Goal: Task Accomplishment & Management: Use online tool/utility

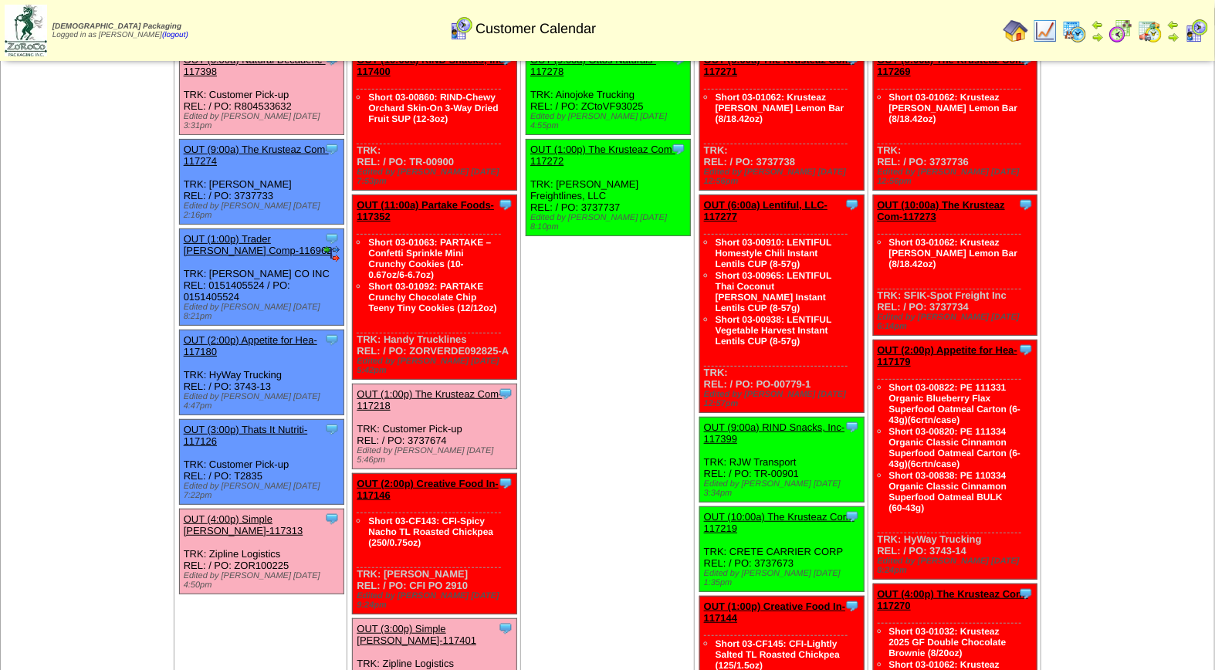
scroll to position [120, 0]
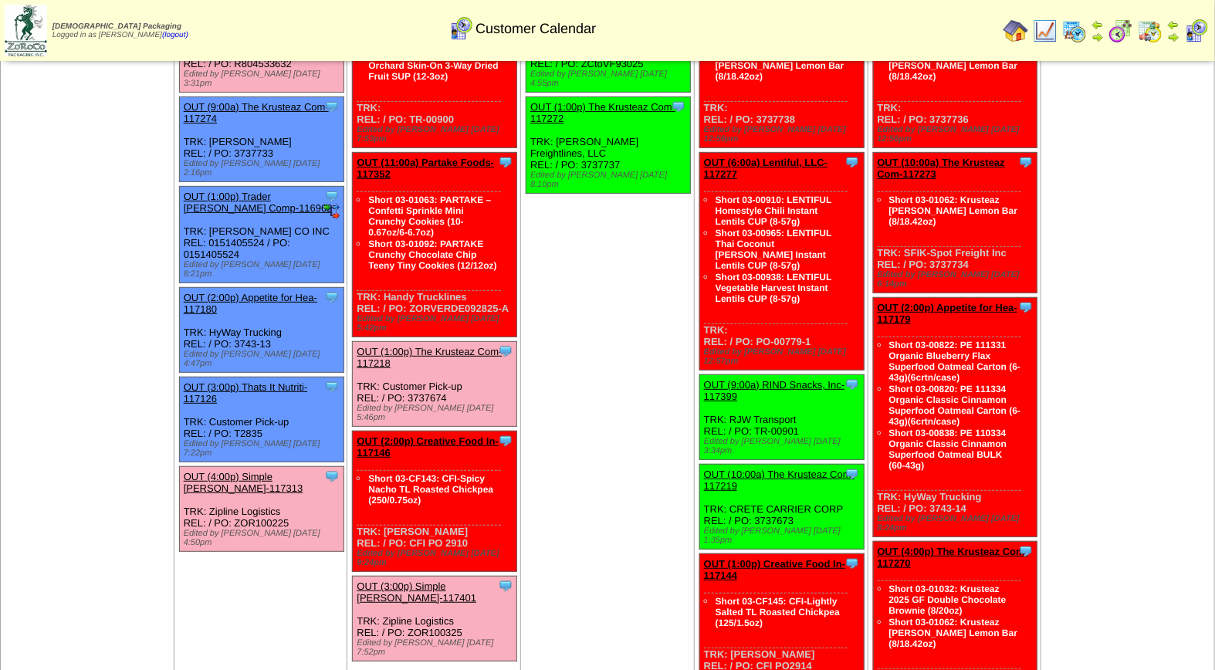
click at [204, 471] on link "OUT (4:00p) Simple [PERSON_NAME]-117313" at bounding box center [244, 482] width 120 height 23
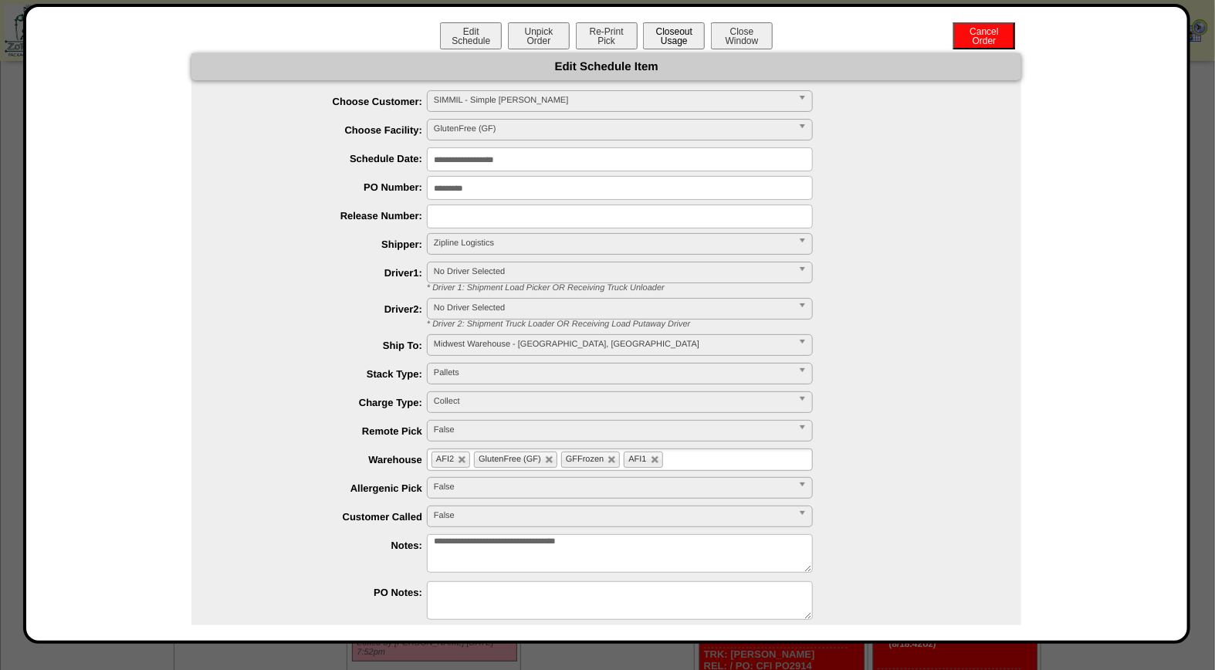
click at [654, 39] on button "Closeout Usage" at bounding box center [674, 35] width 62 height 27
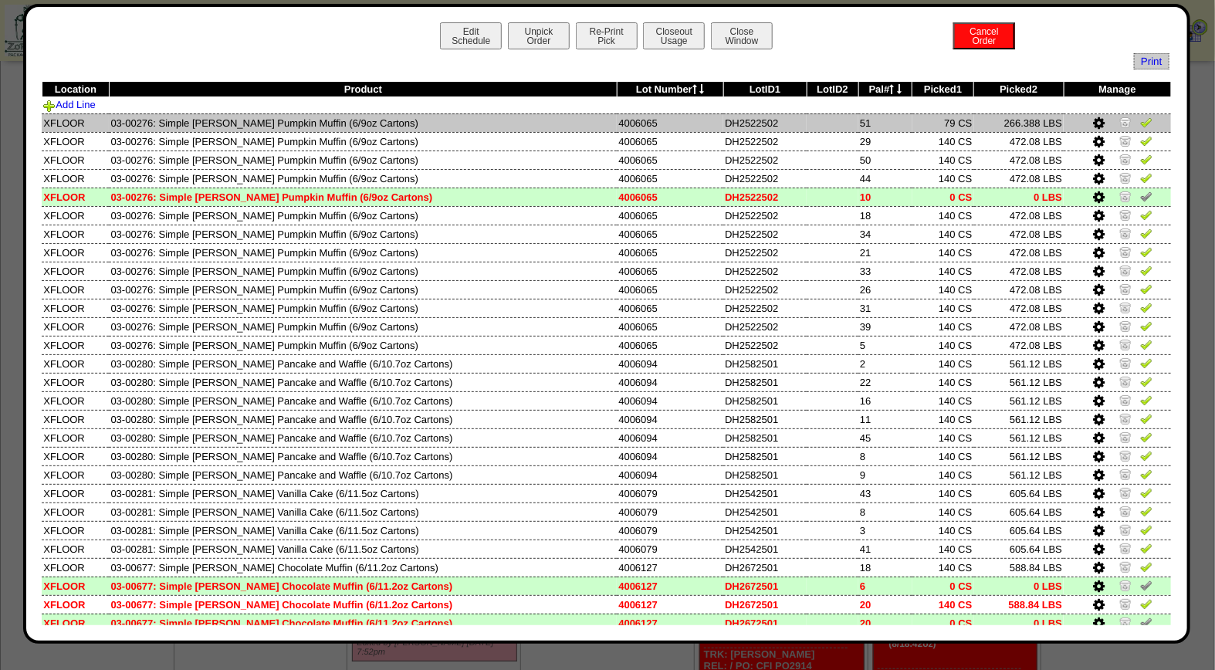
click at [1140, 124] on img at bounding box center [1146, 122] width 12 height 12
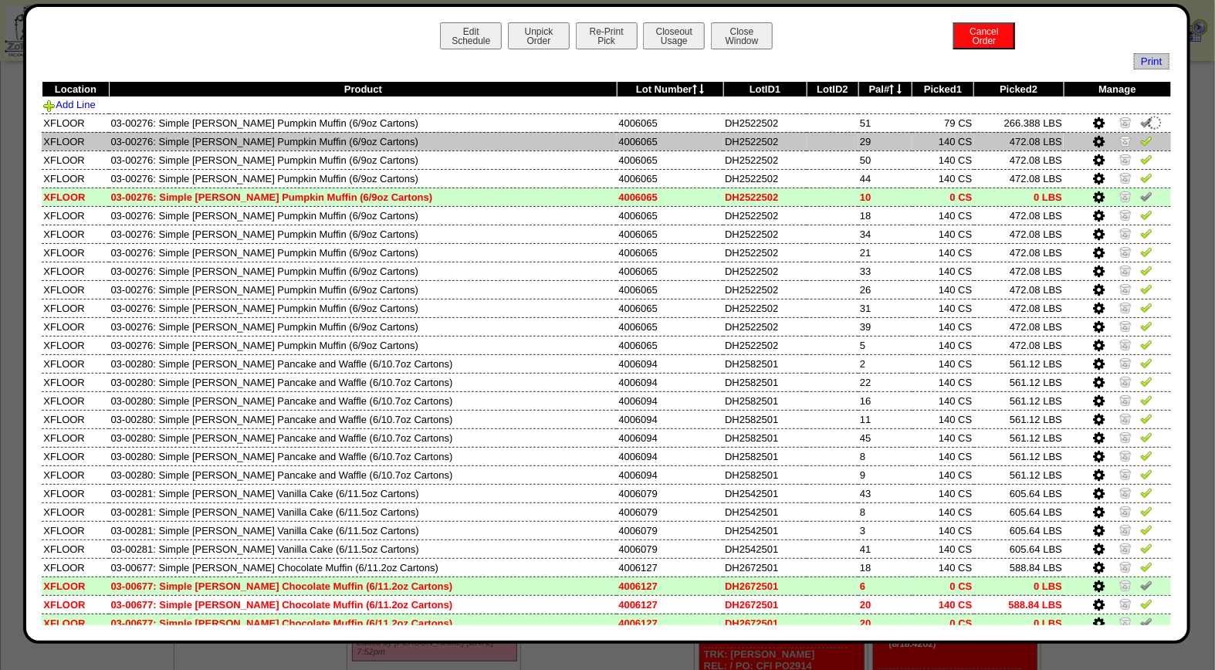
click at [1140, 144] on img at bounding box center [1146, 140] width 12 height 12
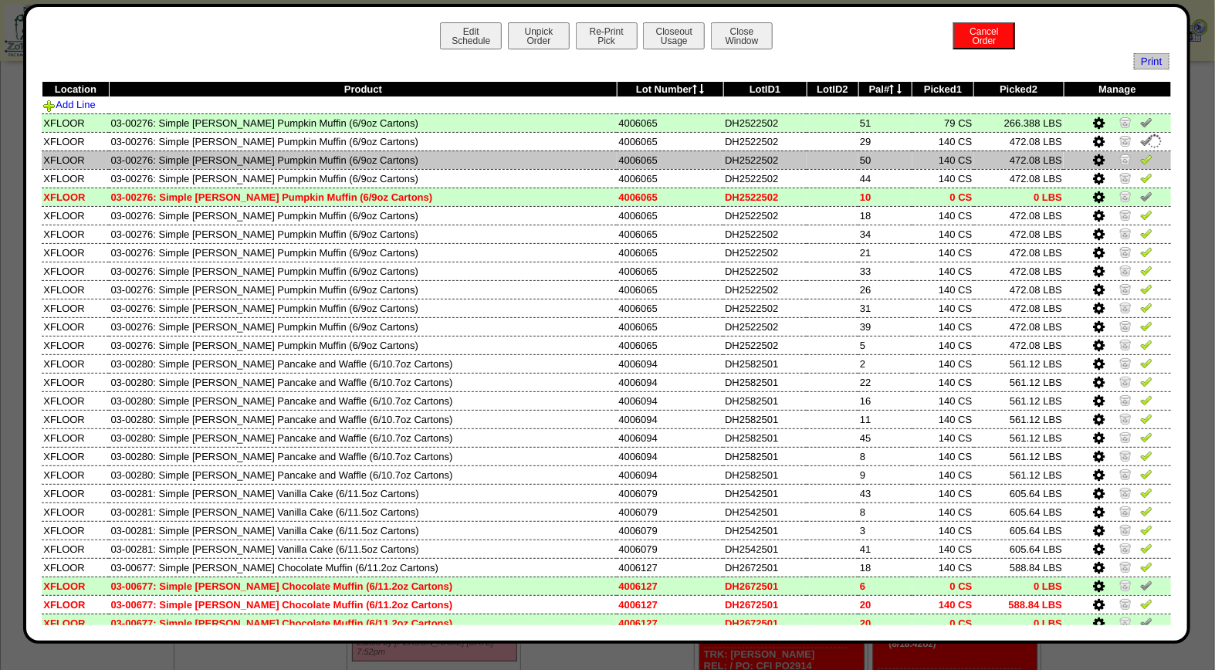
click at [1140, 157] on img at bounding box center [1146, 159] width 12 height 12
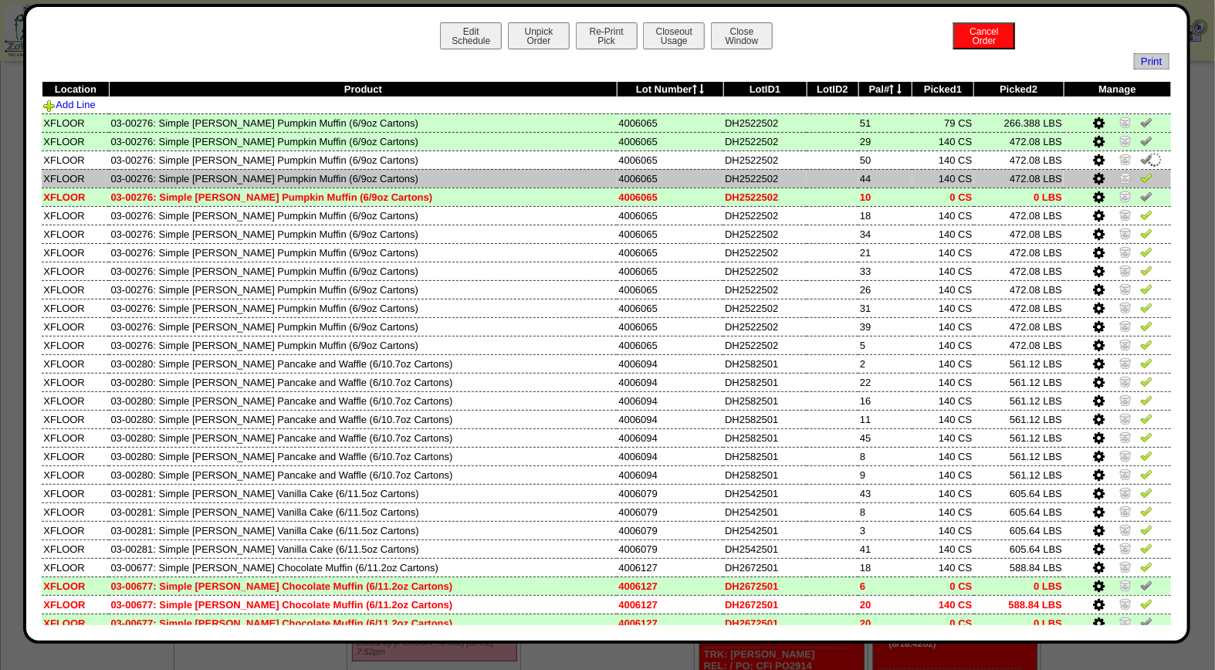
click at [1140, 181] on img at bounding box center [1146, 177] width 12 height 12
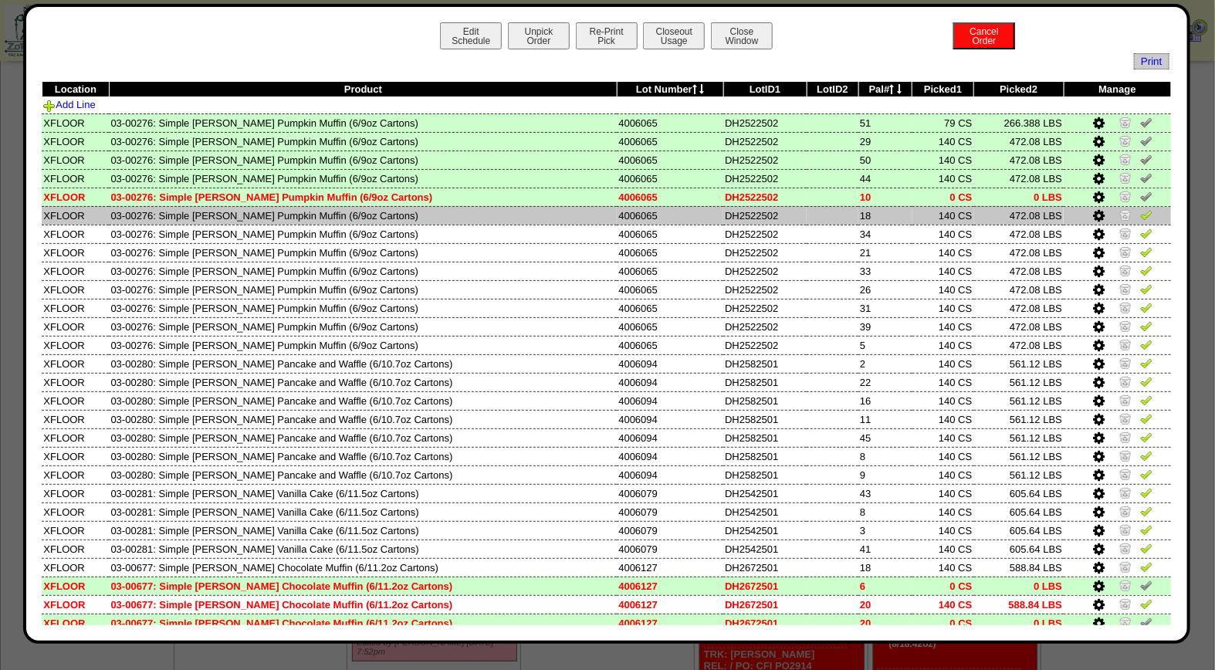
click at [1140, 218] on img at bounding box center [1146, 214] width 12 height 12
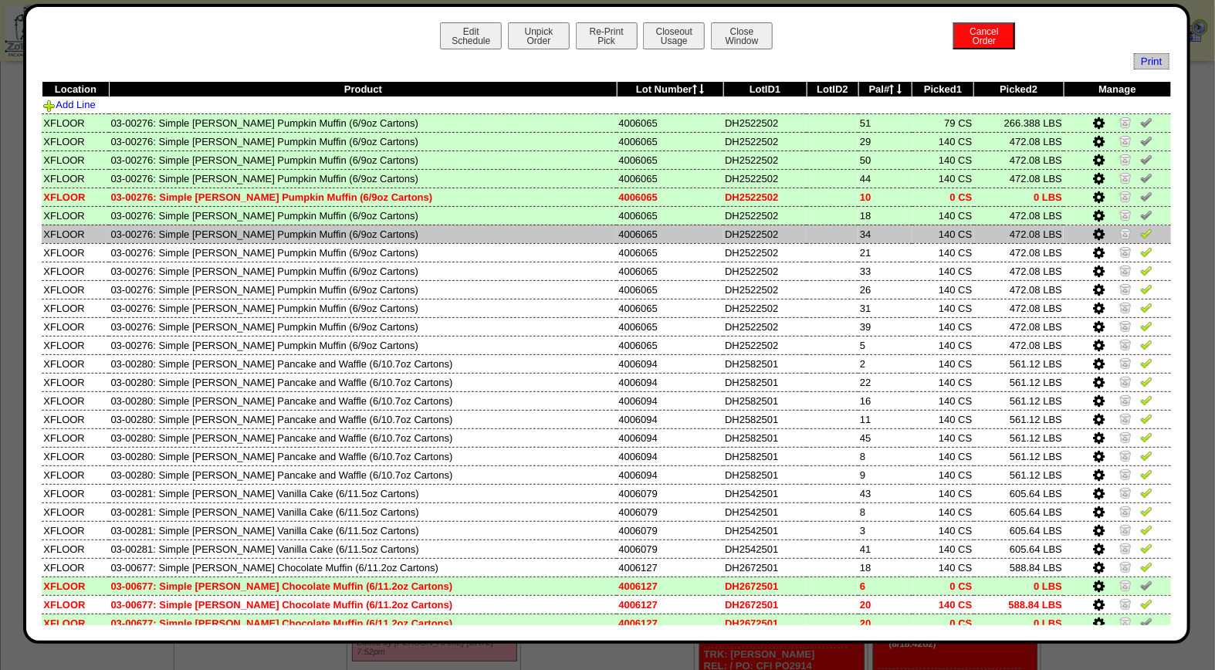
click at [1140, 232] on img at bounding box center [1146, 233] width 12 height 12
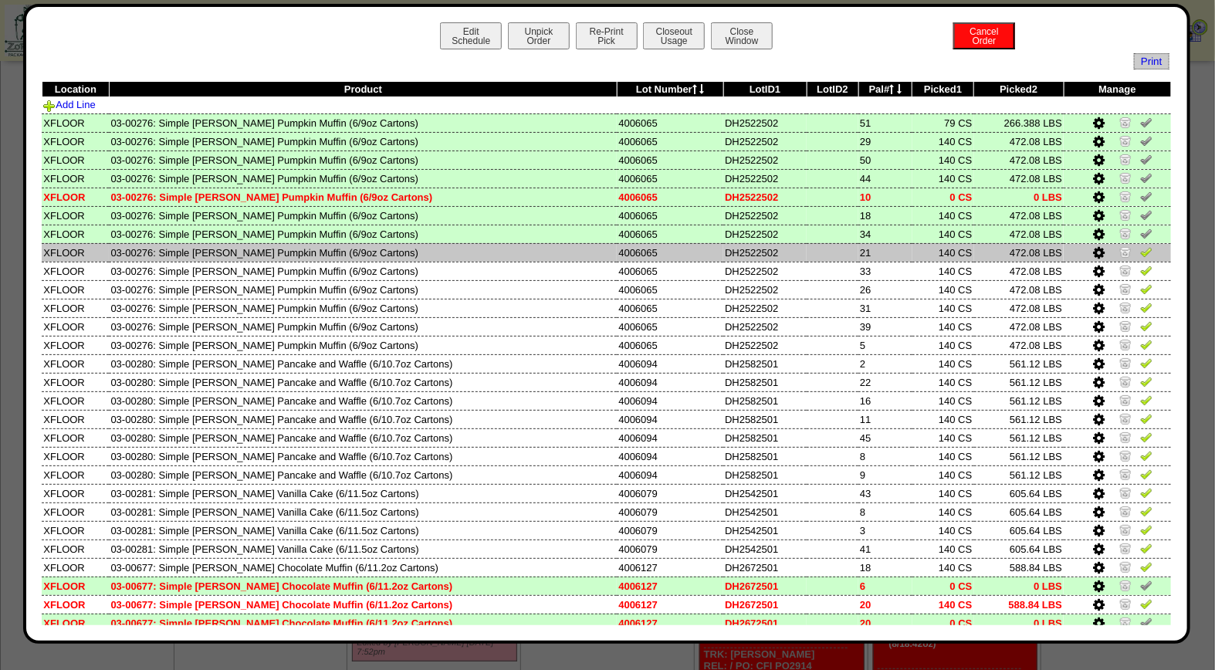
click at [1140, 249] on img at bounding box center [1146, 251] width 12 height 12
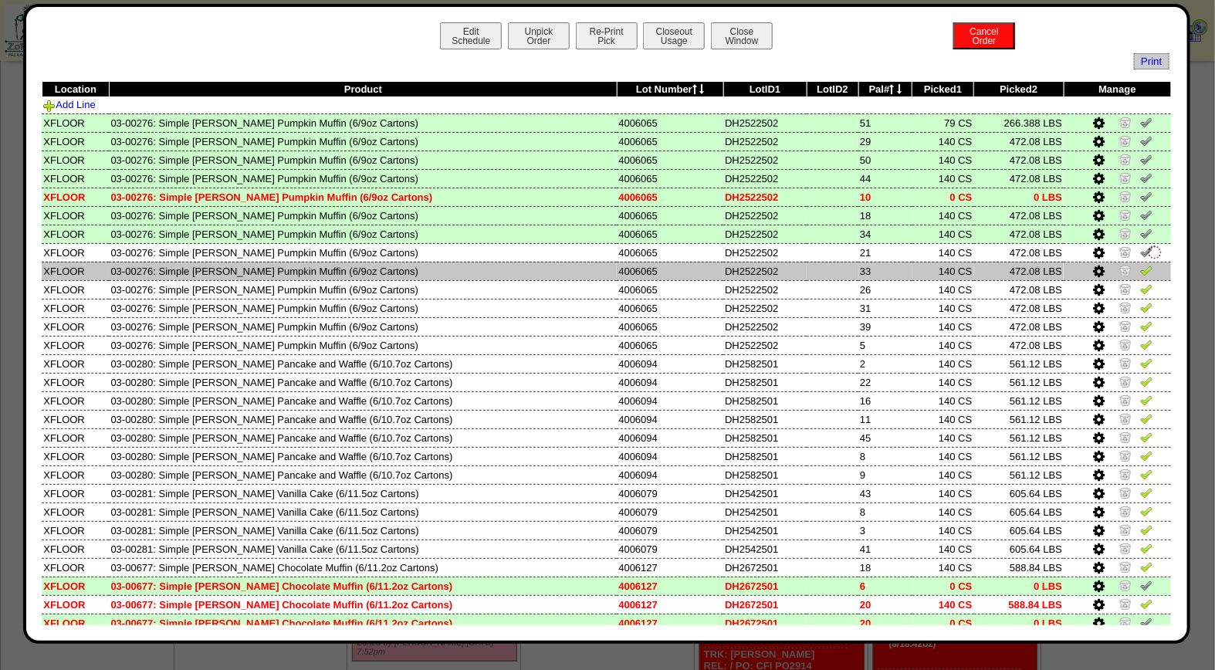
click at [1140, 270] on img at bounding box center [1146, 270] width 12 height 12
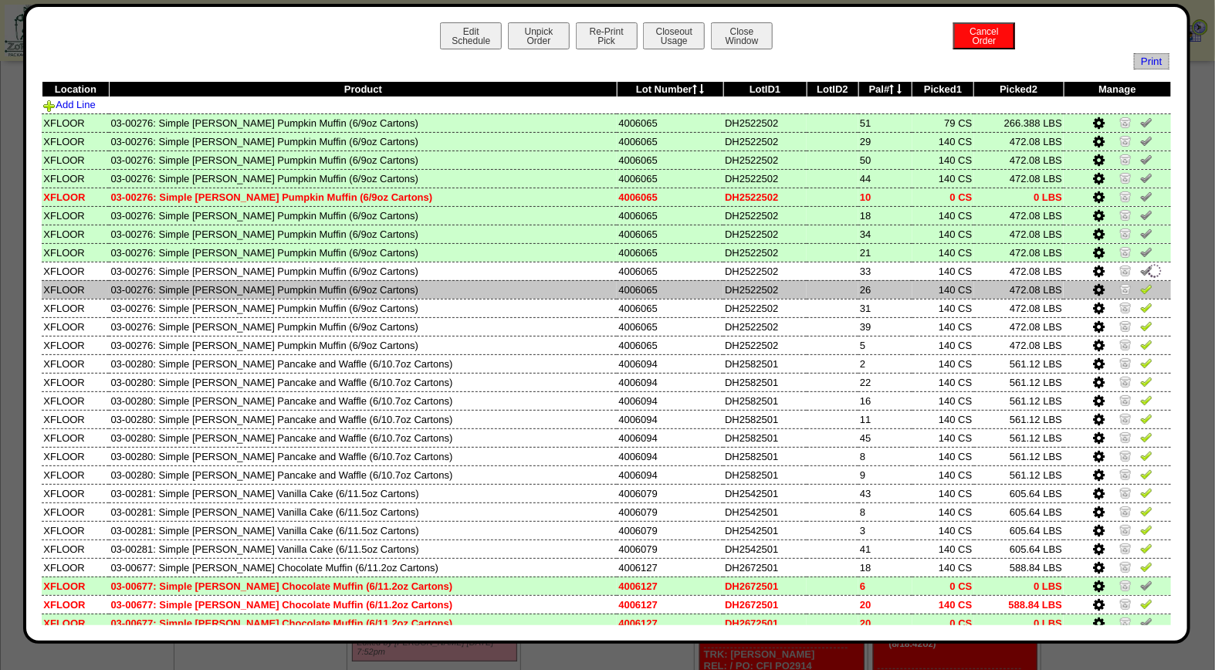
click at [1140, 286] on img at bounding box center [1146, 289] width 12 height 12
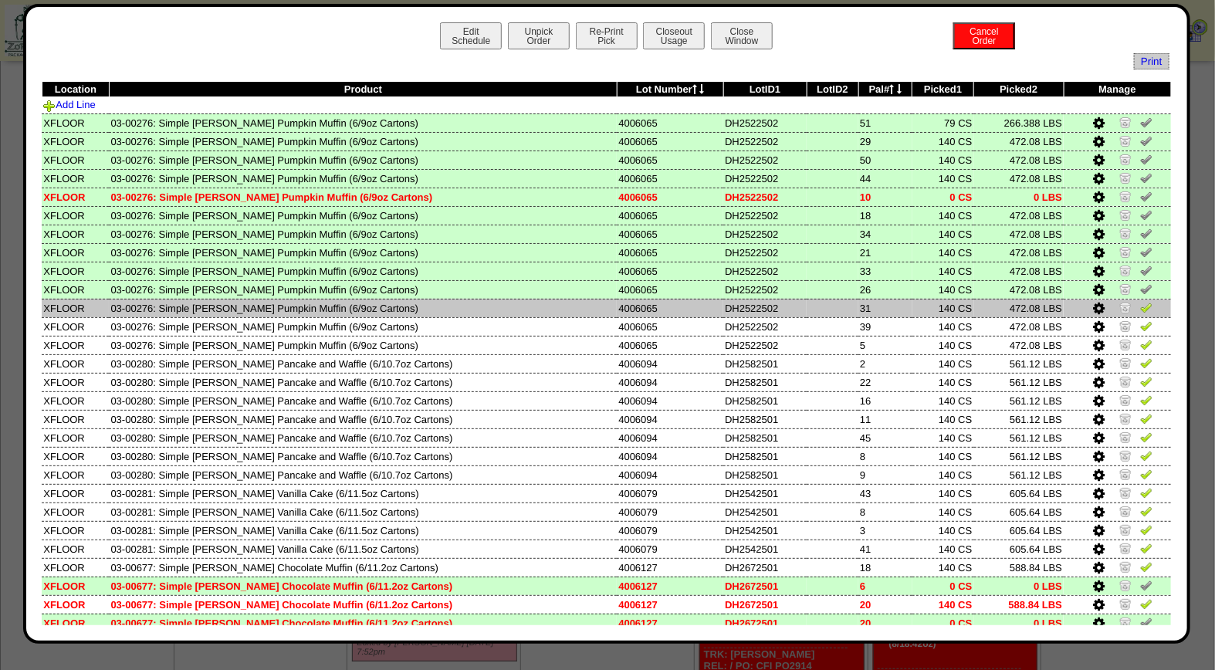
click at [1140, 306] on img at bounding box center [1146, 307] width 12 height 12
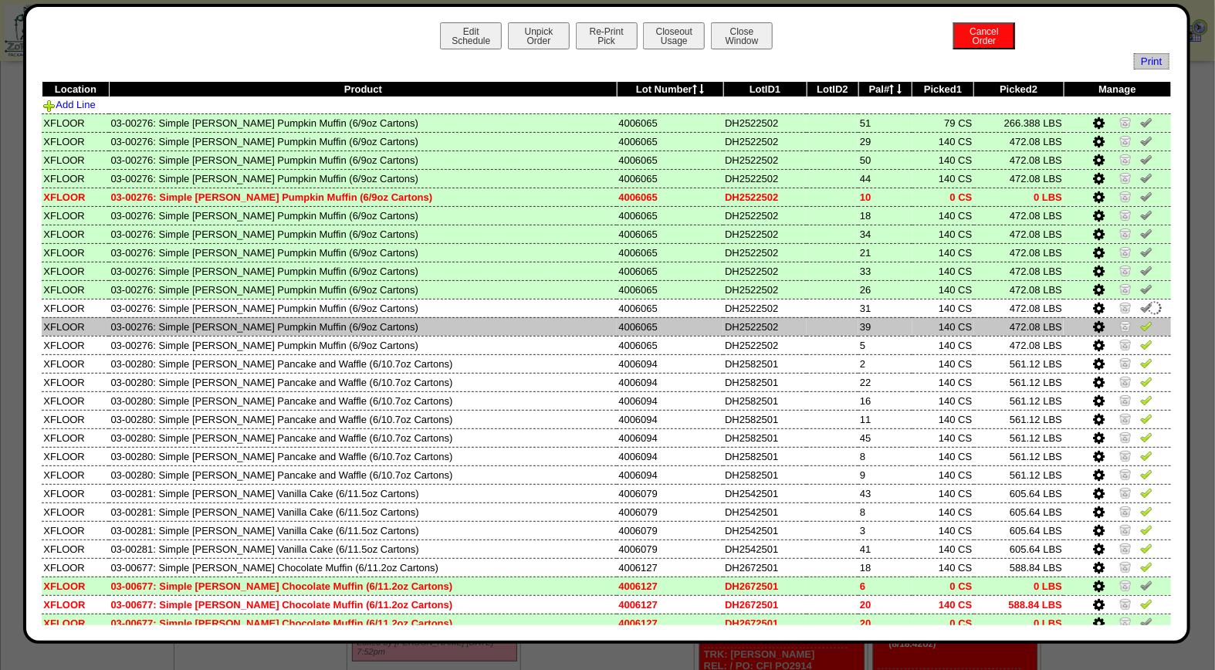
click at [1140, 320] on img at bounding box center [1146, 326] width 12 height 12
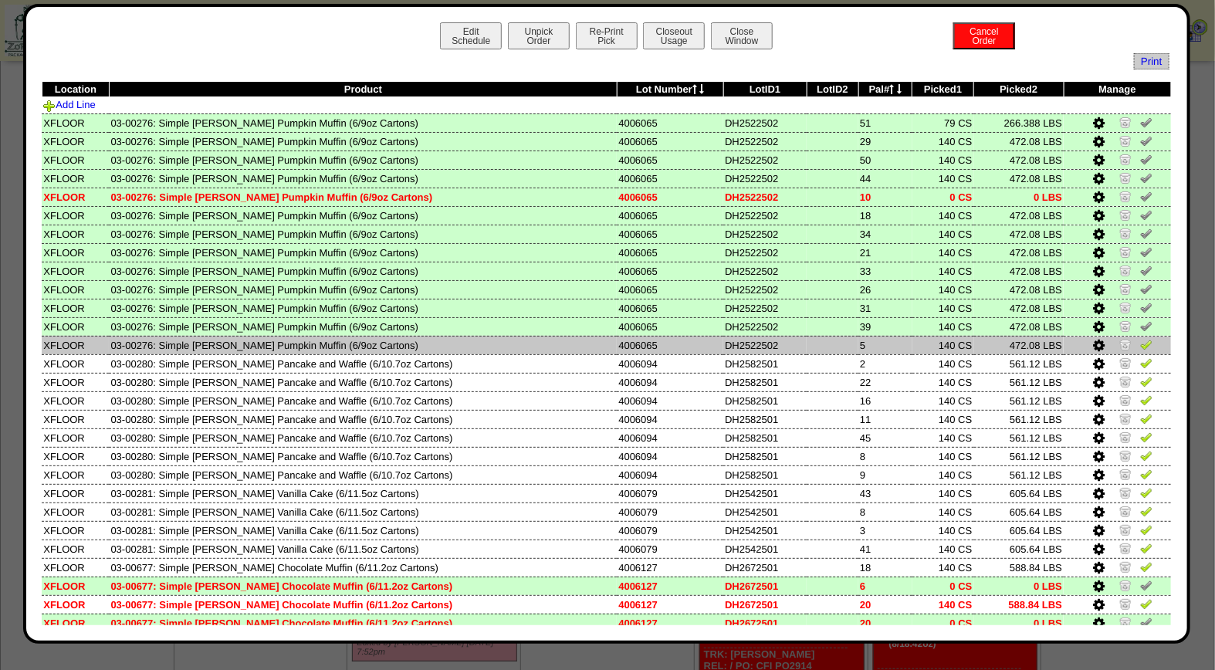
click at [1140, 347] on link at bounding box center [1146, 347] width 12 height 12
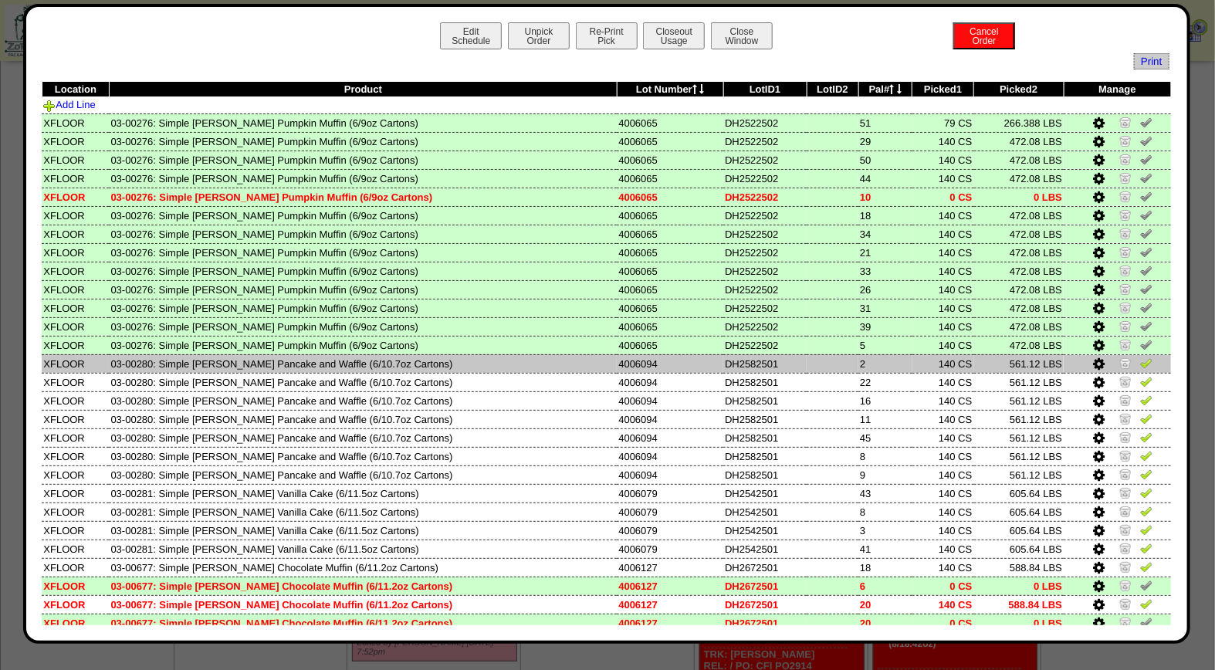
click at [1140, 361] on img at bounding box center [1146, 363] width 12 height 12
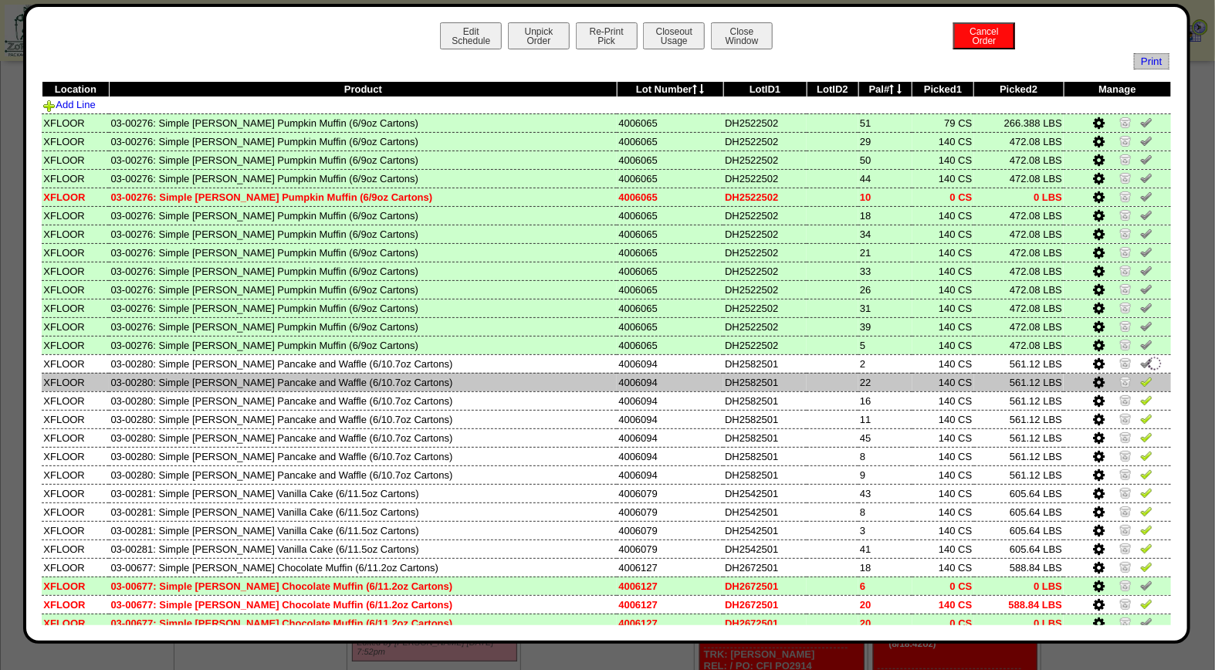
click at [1140, 377] on img at bounding box center [1146, 381] width 12 height 12
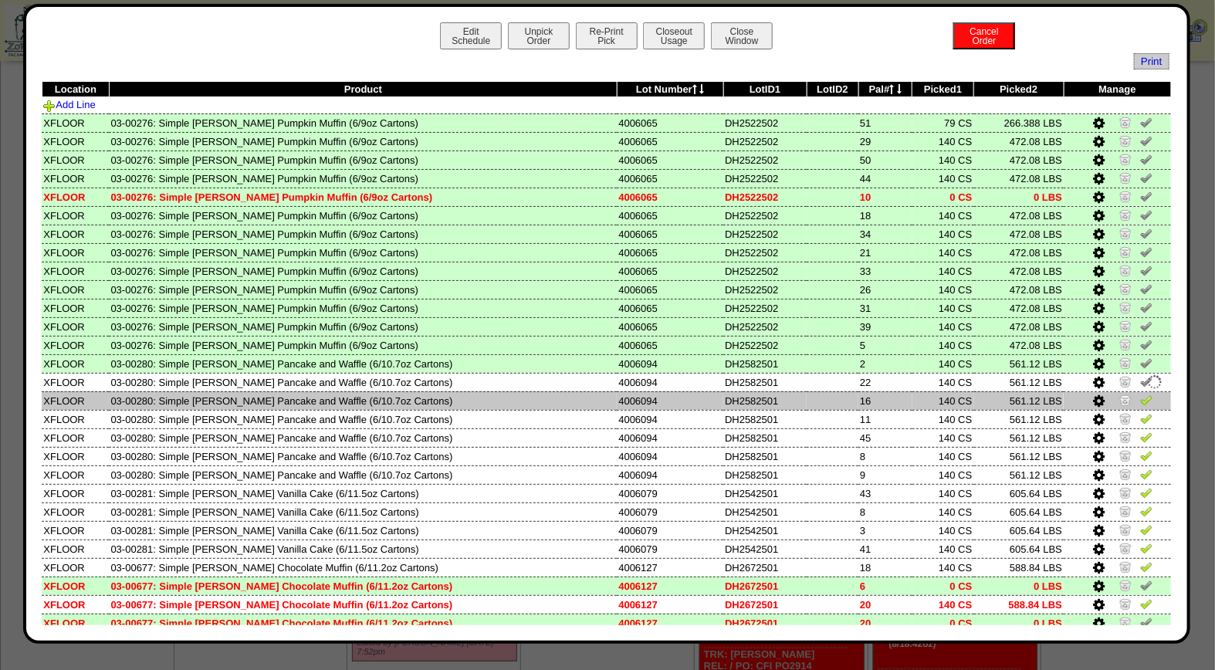
click at [1140, 395] on img at bounding box center [1146, 400] width 12 height 12
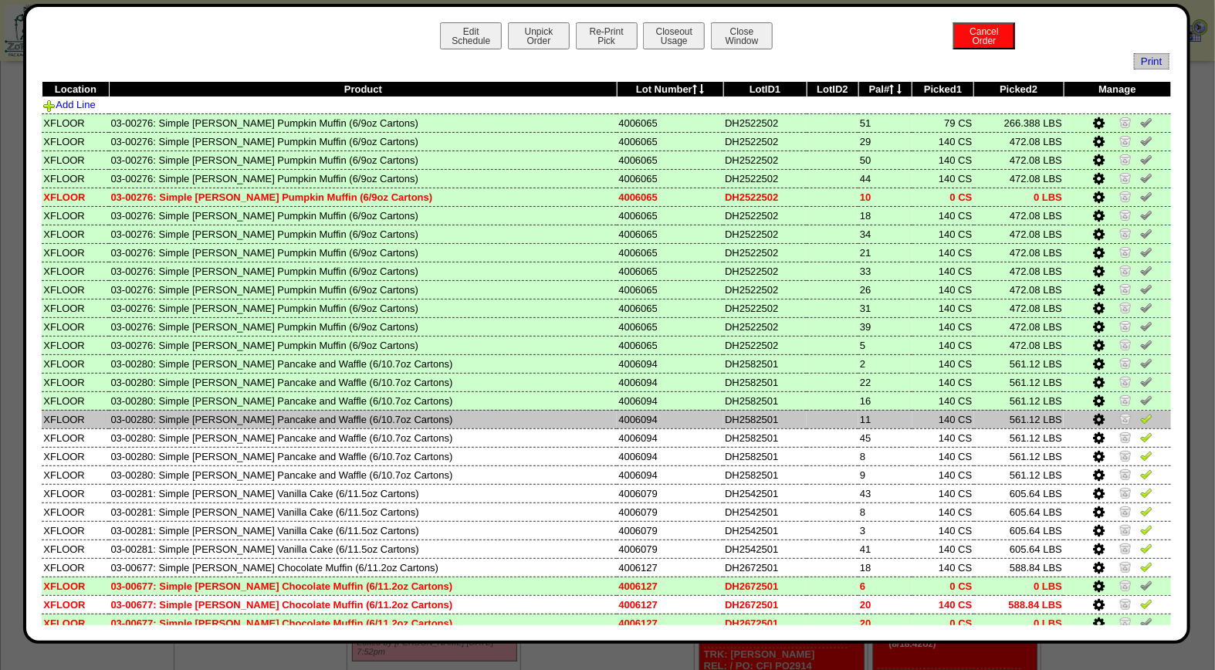
click at [1140, 414] on img at bounding box center [1146, 418] width 12 height 12
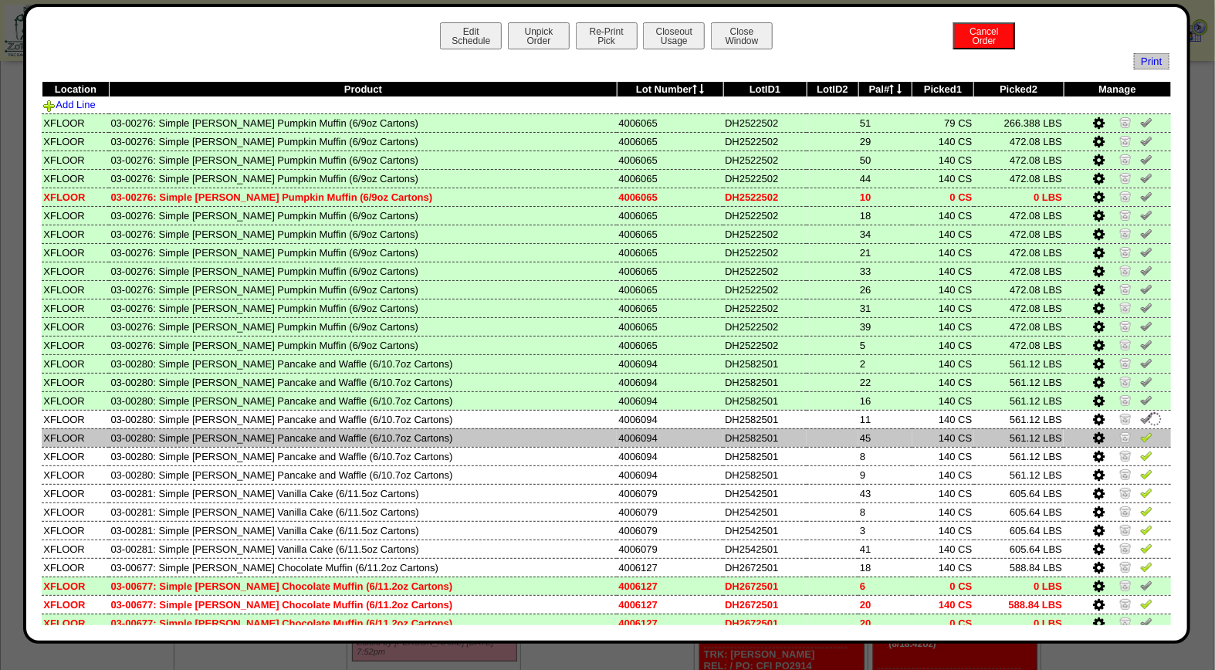
click at [1140, 431] on img at bounding box center [1146, 437] width 12 height 12
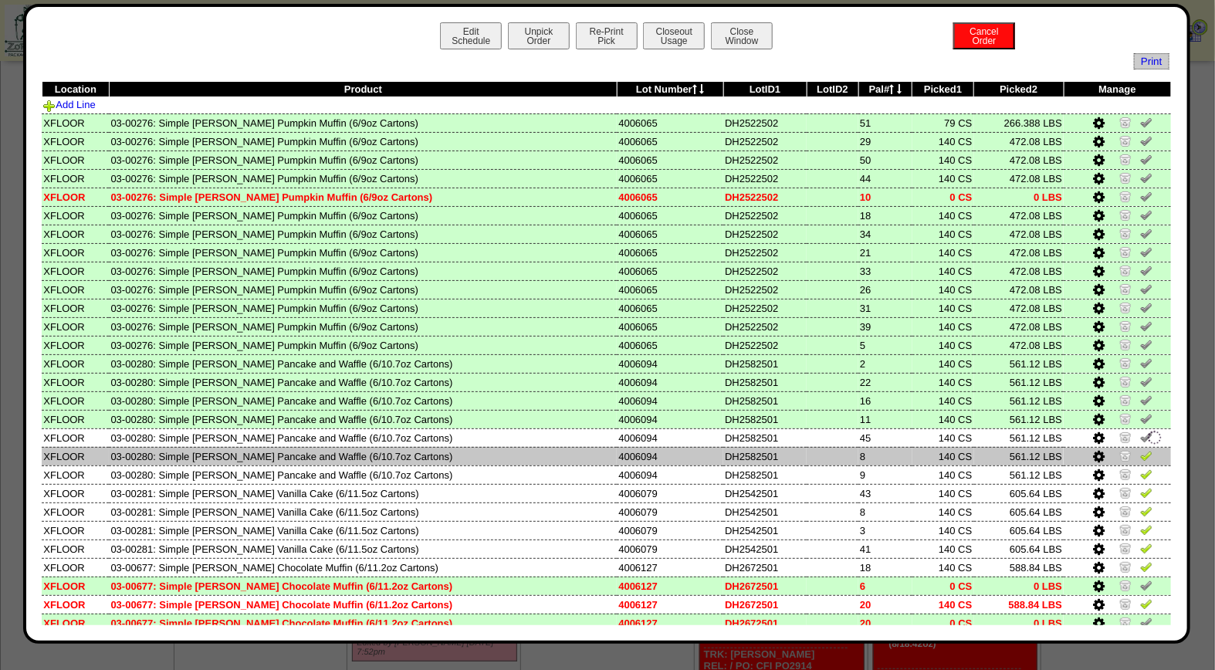
click at [1140, 449] on img at bounding box center [1146, 455] width 12 height 12
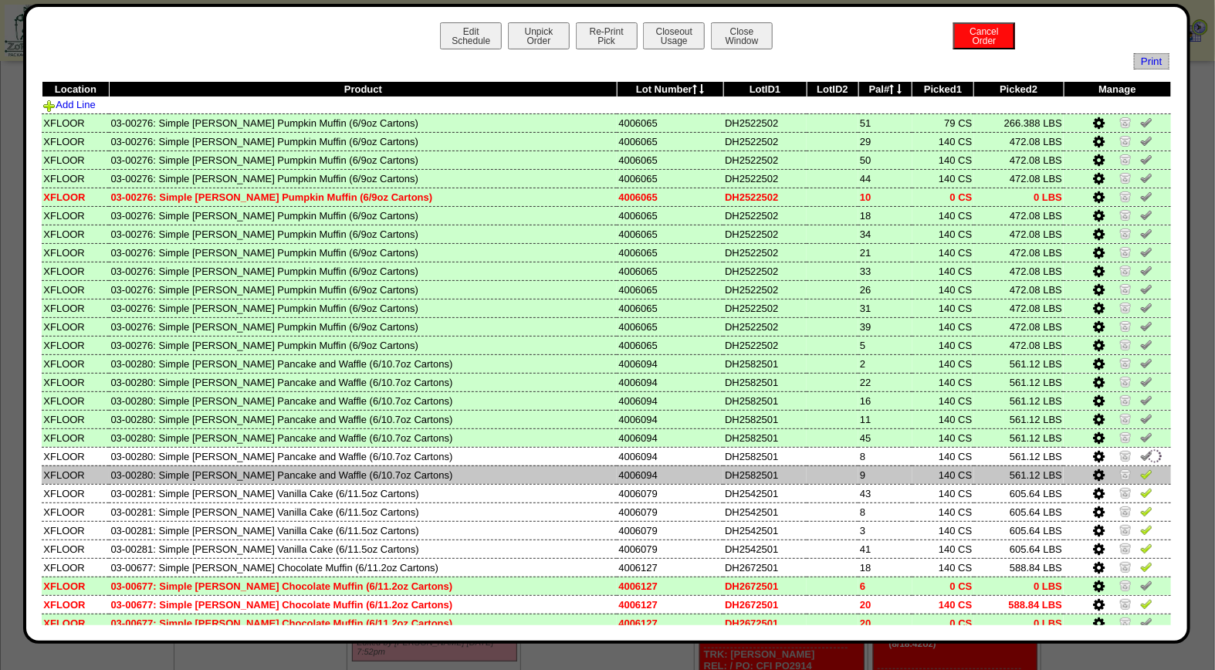
click at [1140, 469] on img at bounding box center [1146, 474] width 12 height 12
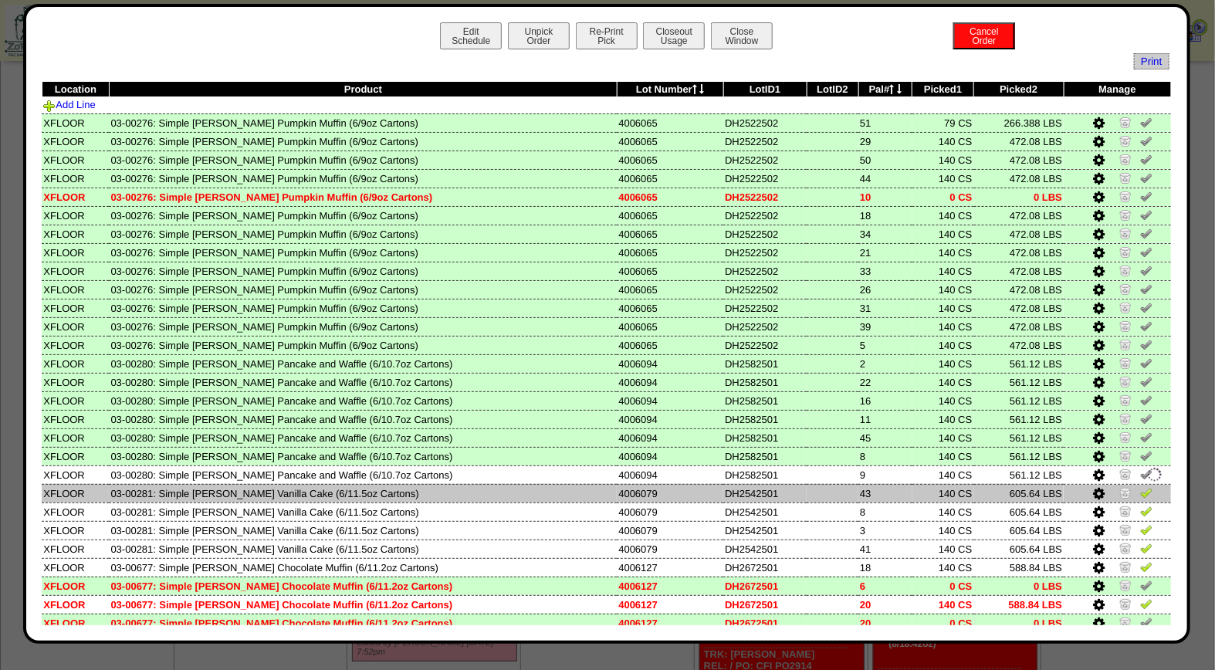
click at [1140, 488] on img at bounding box center [1146, 492] width 12 height 12
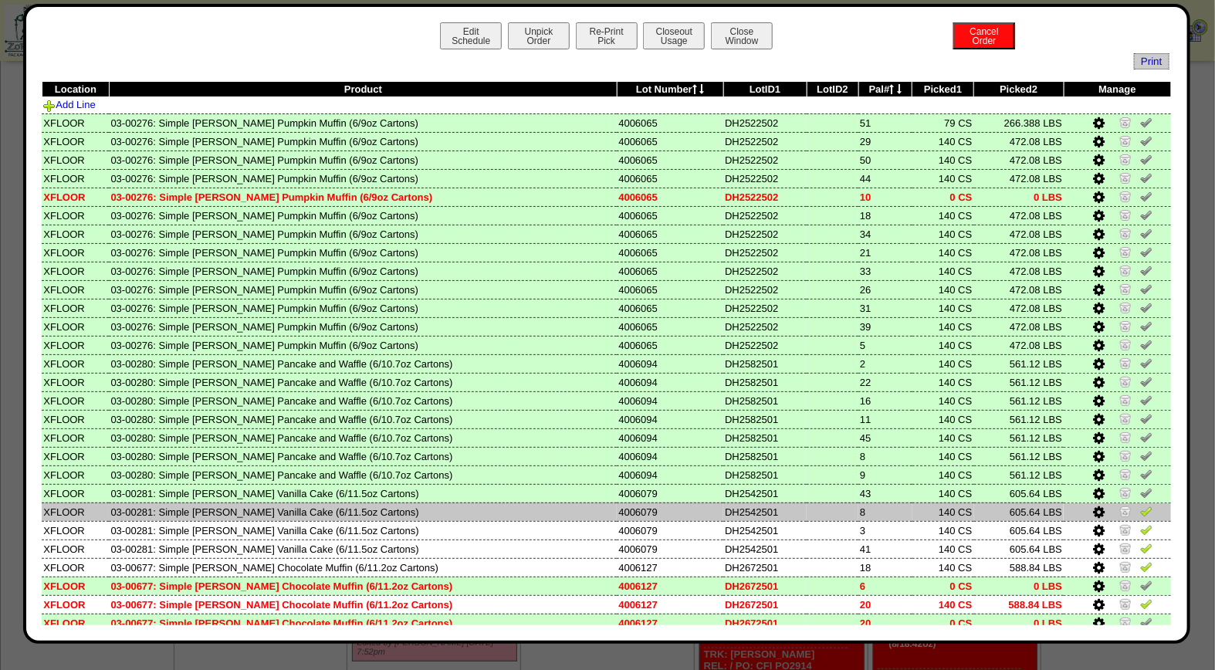
click at [1140, 506] on img at bounding box center [1146, 511] width 12 height 12
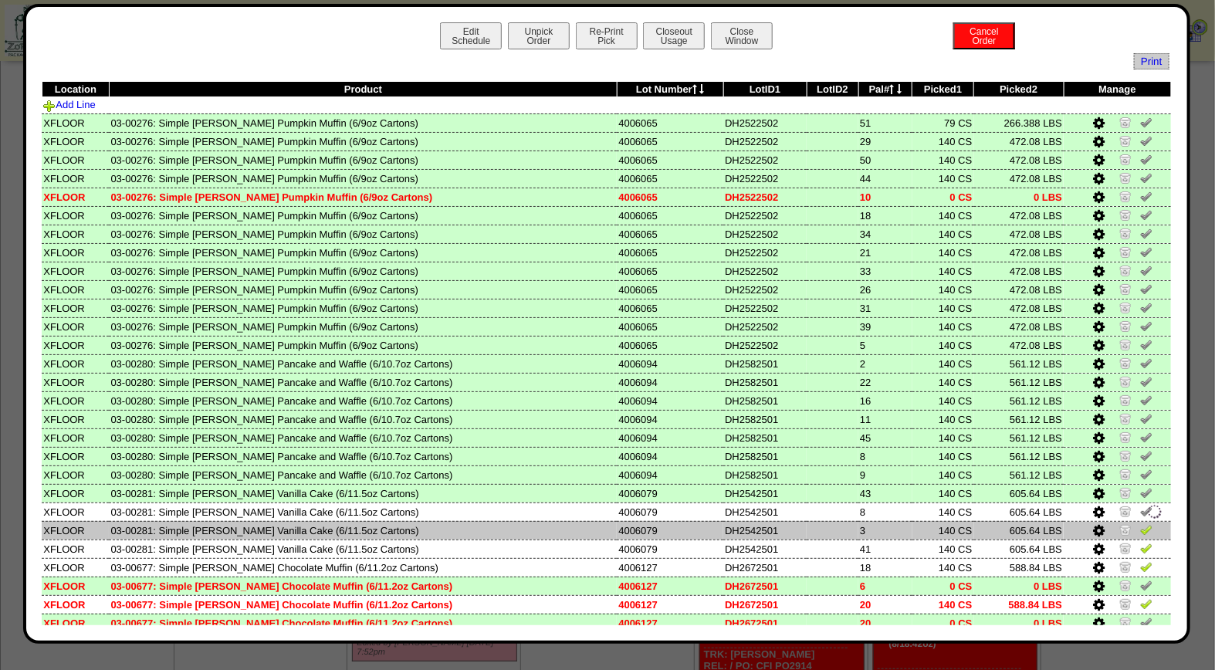
click at [1140, 523] on img at bounding box center [1146, 529] width 12 height 12
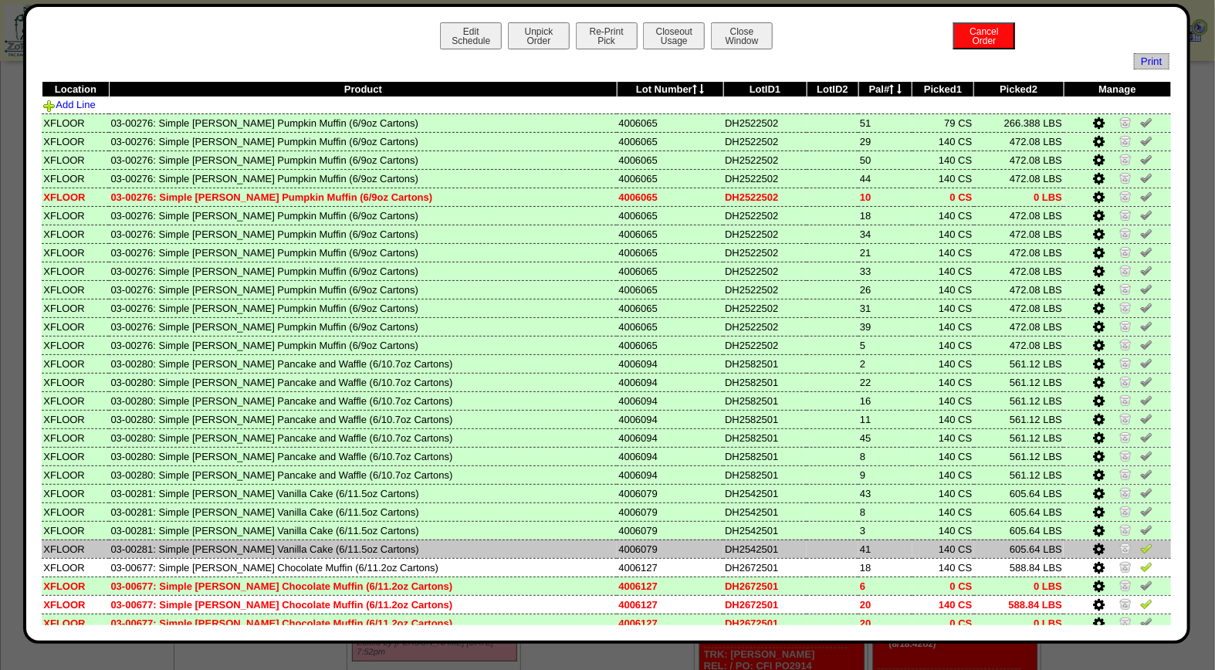
click at [1140, 542] on img at bounding box center [1146, 548] width 12 height 12
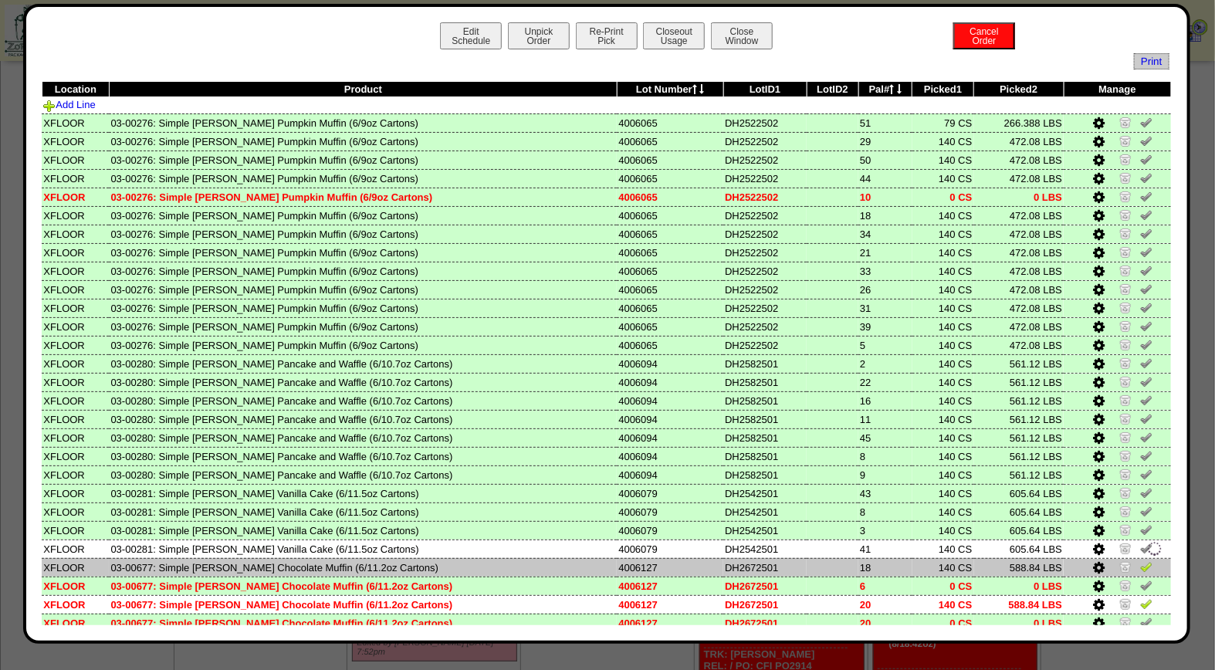
click at [1140, 560] on img at bounding box center [1146, 566] width 12 height 12
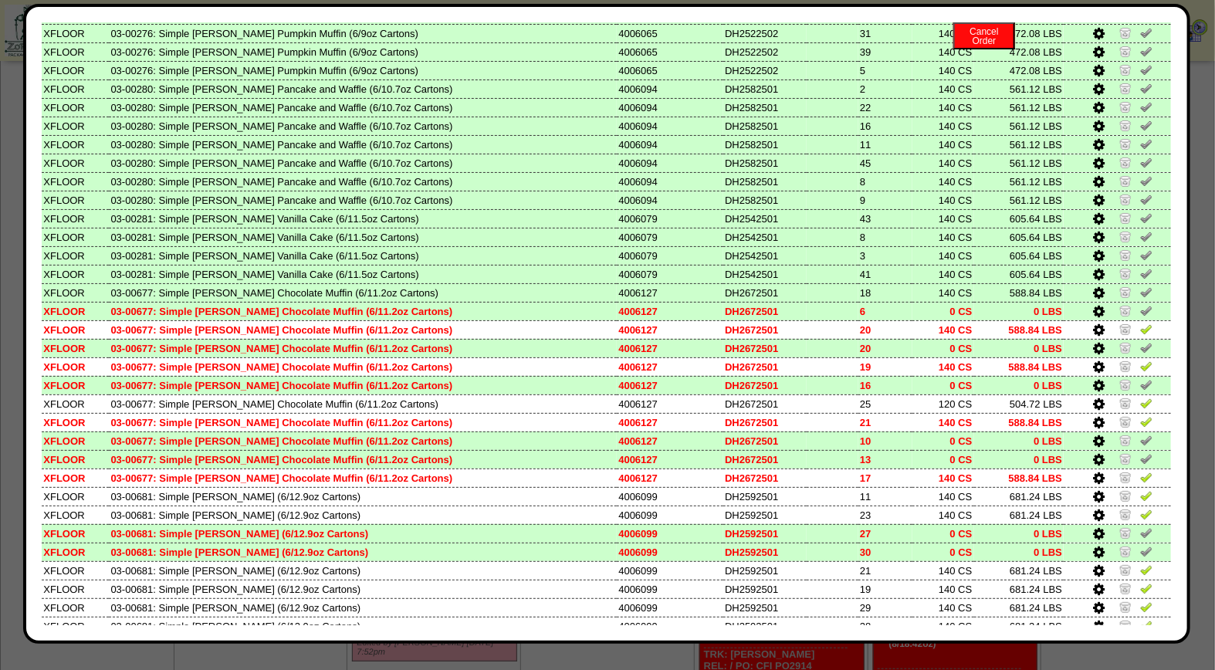
scroll to position [355, 0]
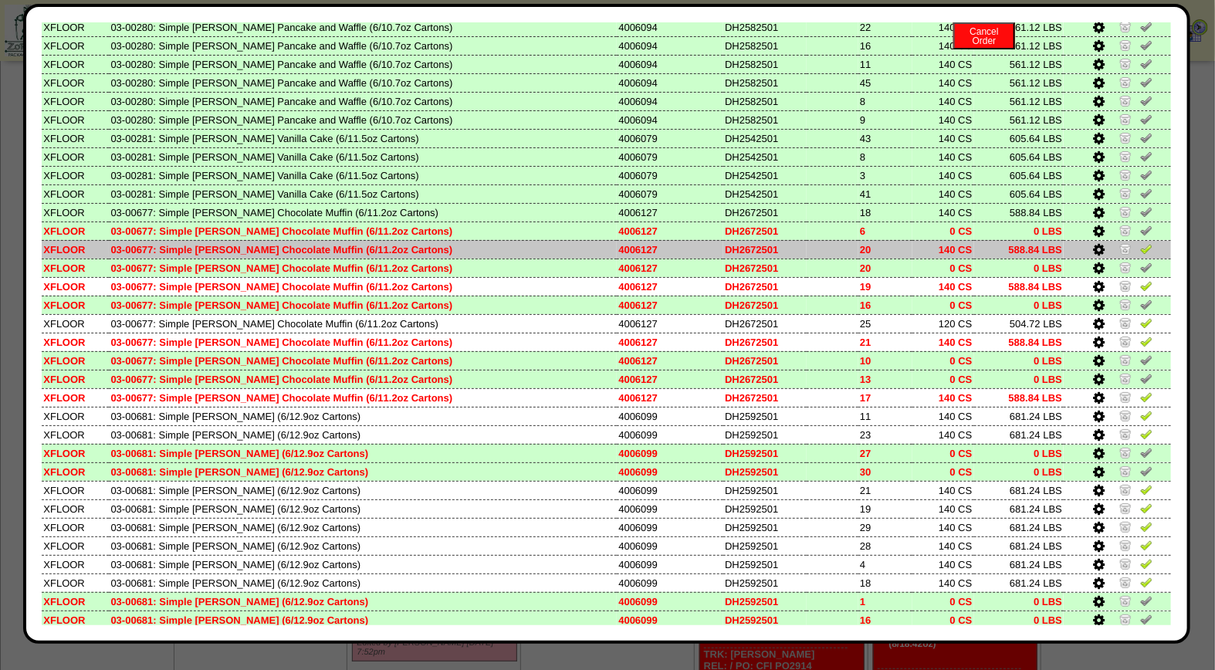
click at [1140, 242] on img at bounding box center [1146, 248] width 12 height 12
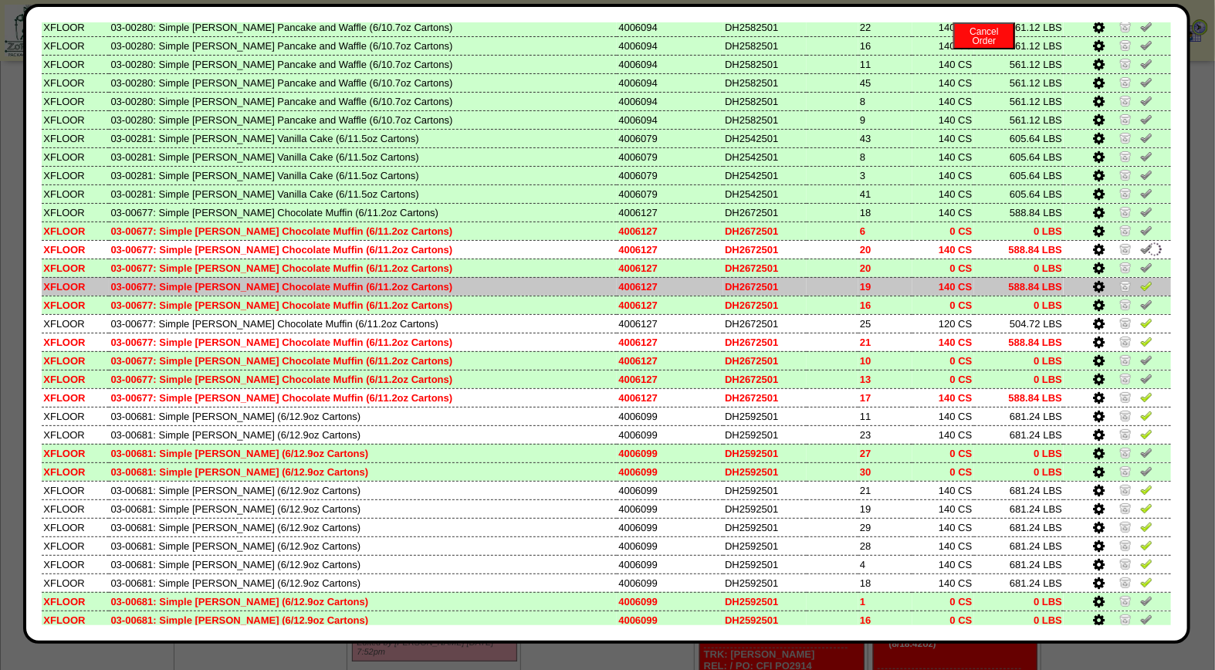
click at [1140, 279] on img at bounding box center [1146, 285] width 12 height 12
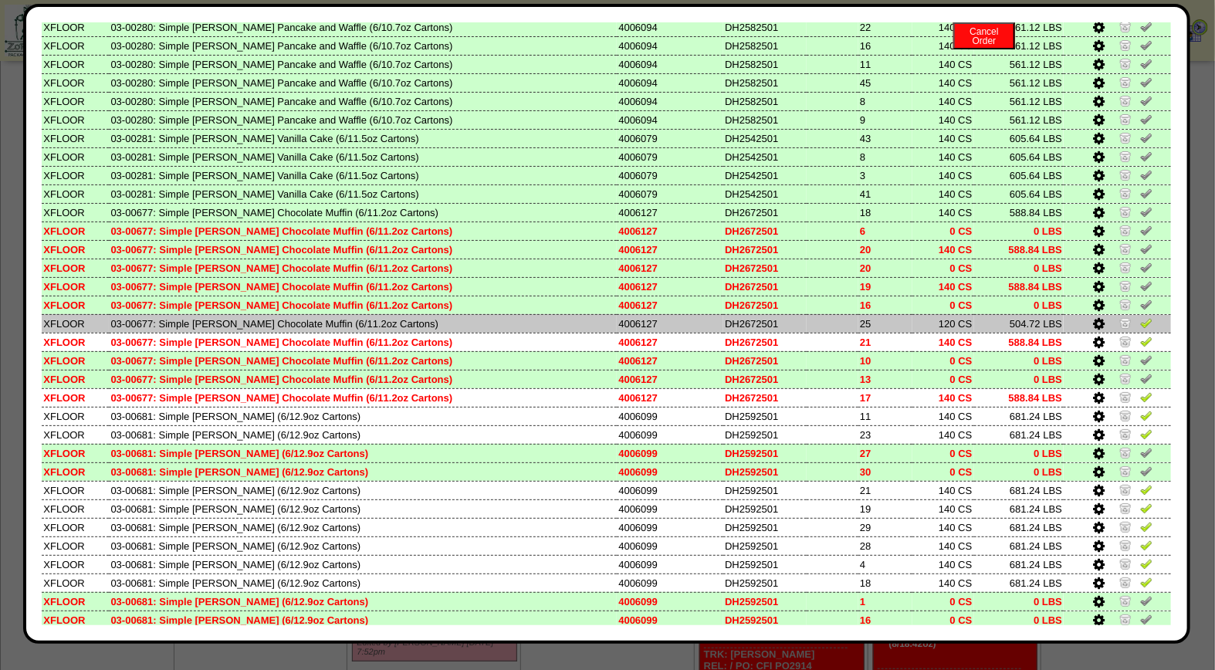
click at [1140, 317] on img at bounding box center [1146, 323] width 12 height 12
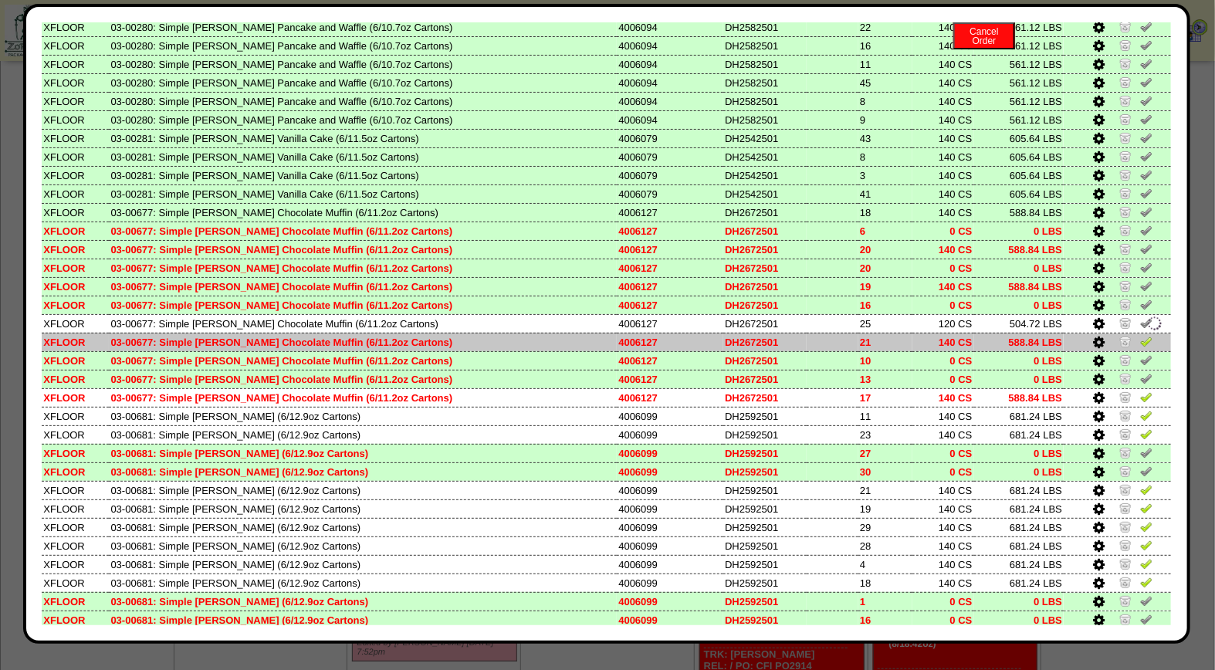
click at [1140, 335] on img at bounding box center [1146, 341] width 12 height 12
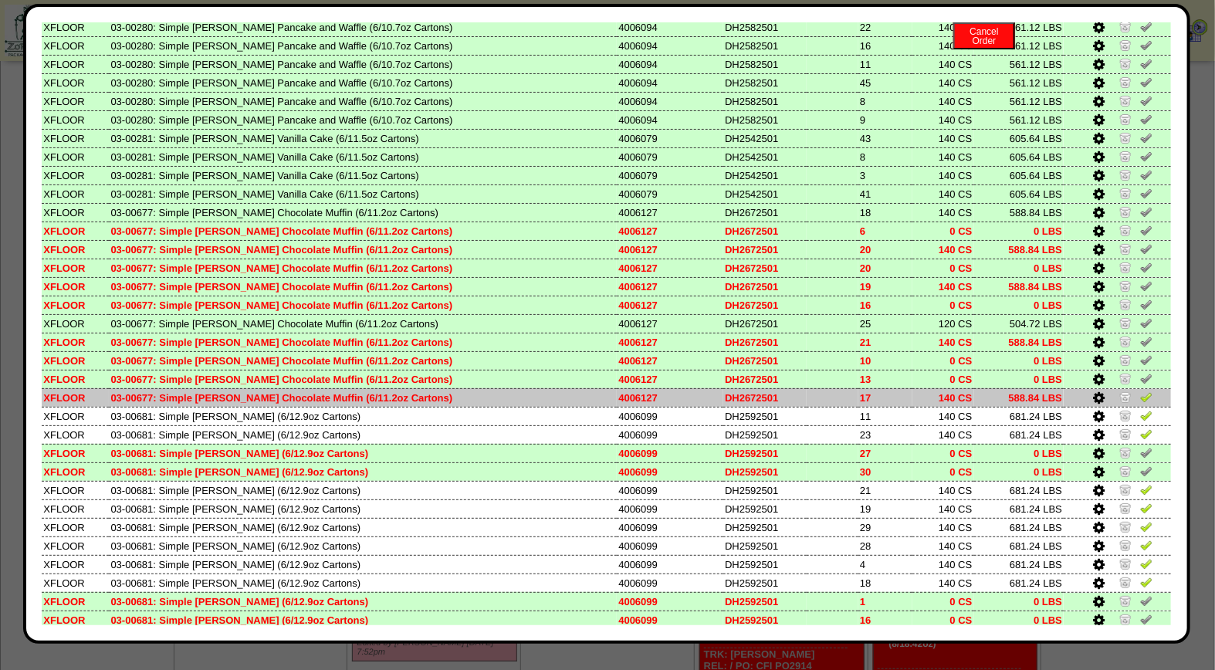
click at [1136, 388] on td at bounding box center [1117, 397] width 107 height 19
click at [1120, 388] on td at bounding box center [1117, 397] width 107 height 19
click at [1140, 391] on img at bounding box center [1146, 397] width 12 height 12
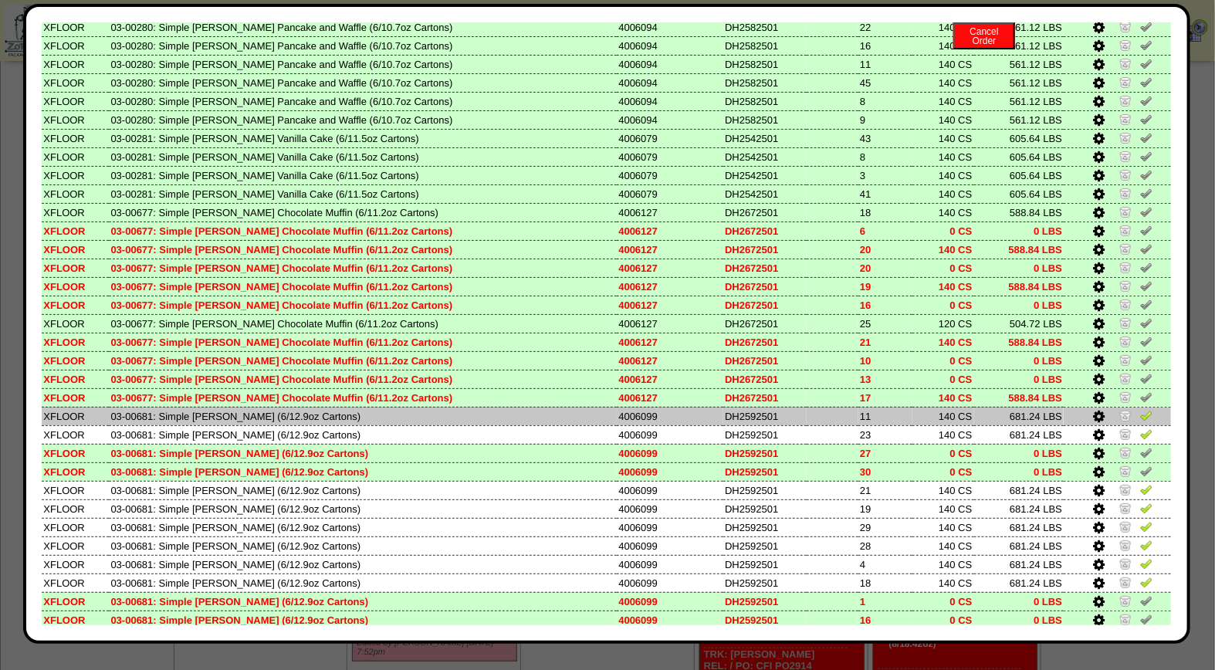
click at [1140, 409] on img at bounding box center [1146, 415] width 12 height 12
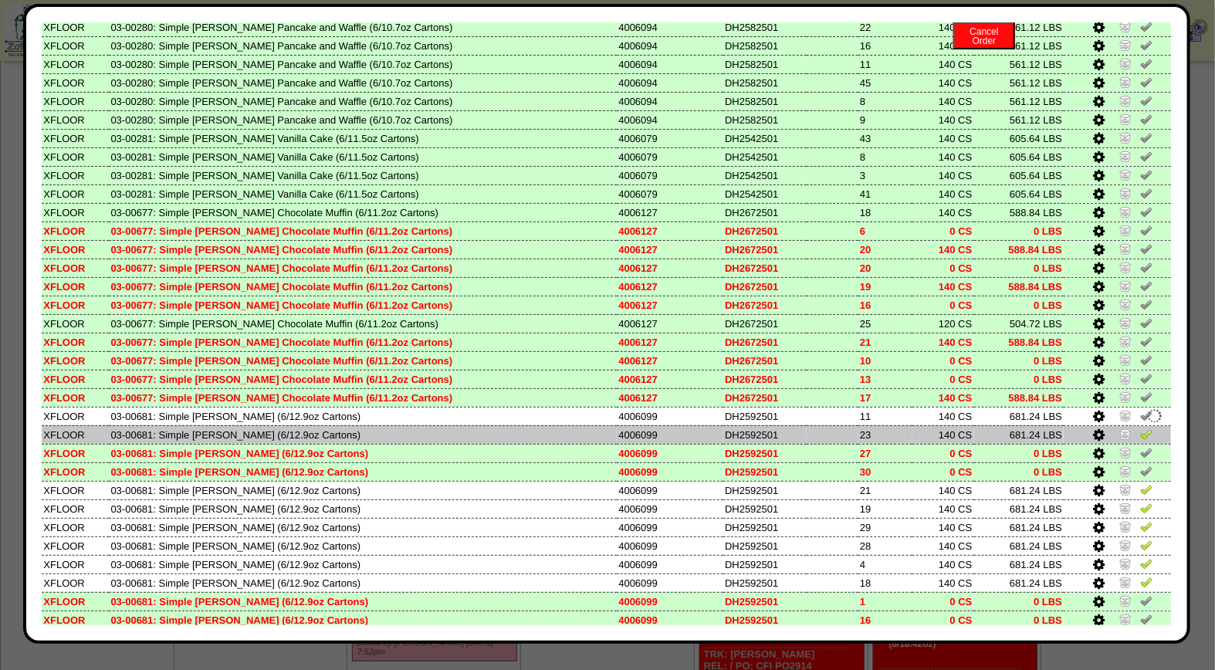
click at [1140, 428] on img at bounding box center [1146, 434] width 12 height 12
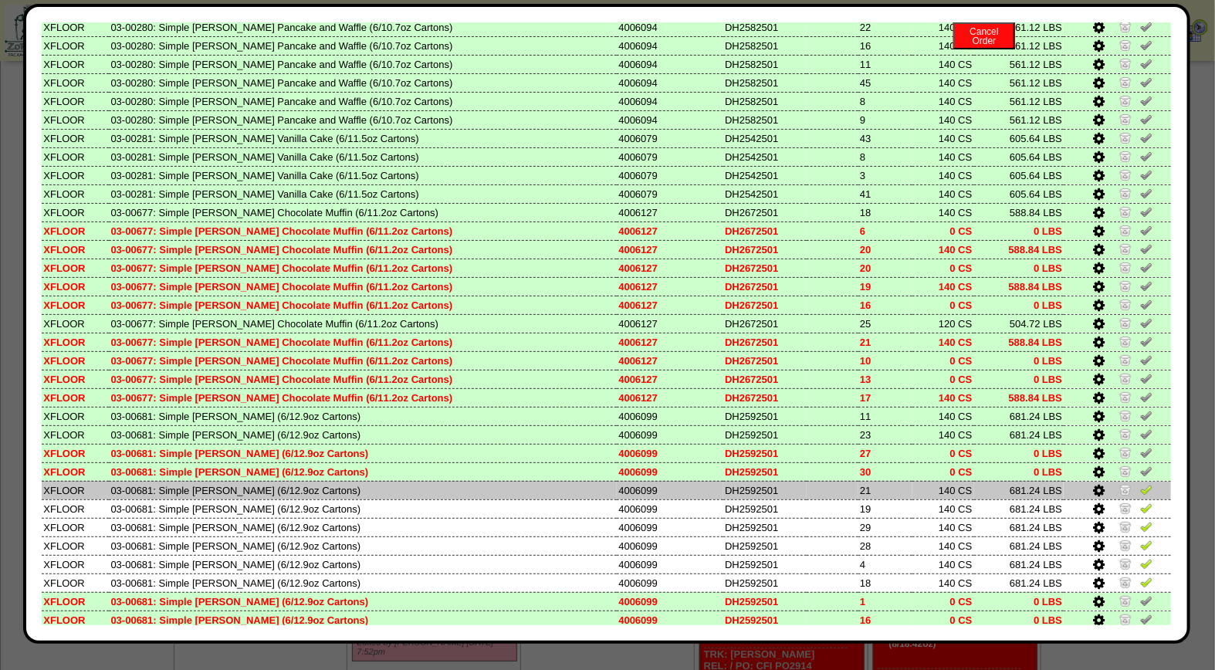
click at [1140, 483] on img at bounding box center [1146, 489] width 12 height 12
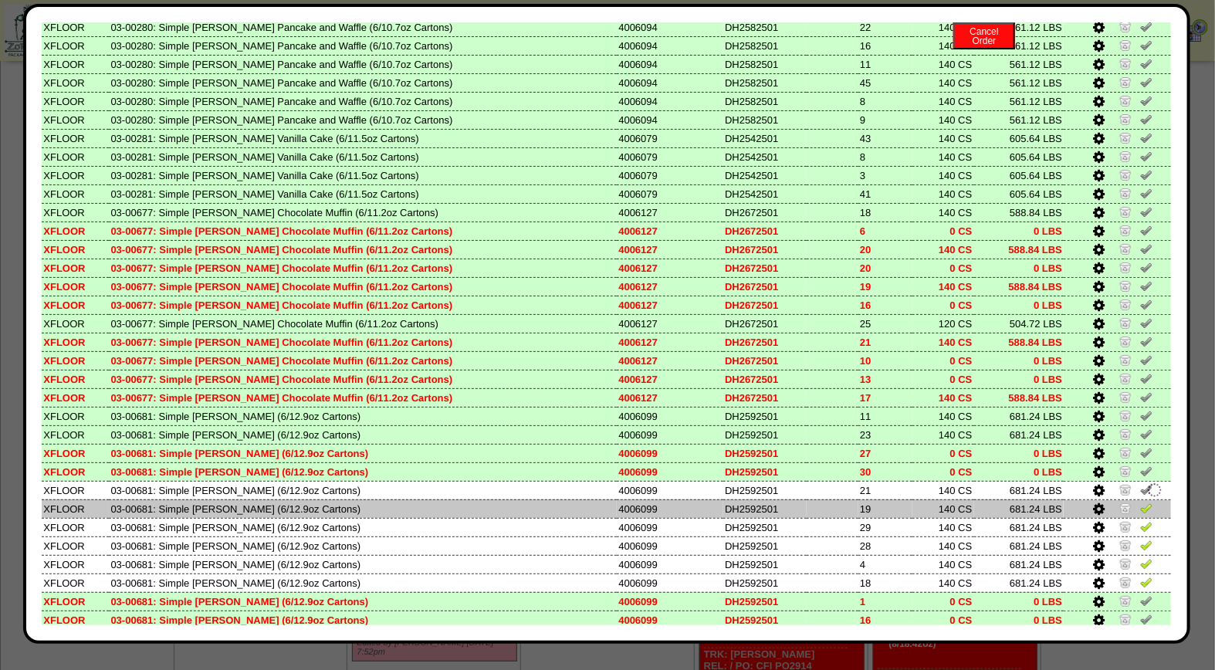
click at [1140, 502] on img at bounding box center [1146, 508] width 12 height 12
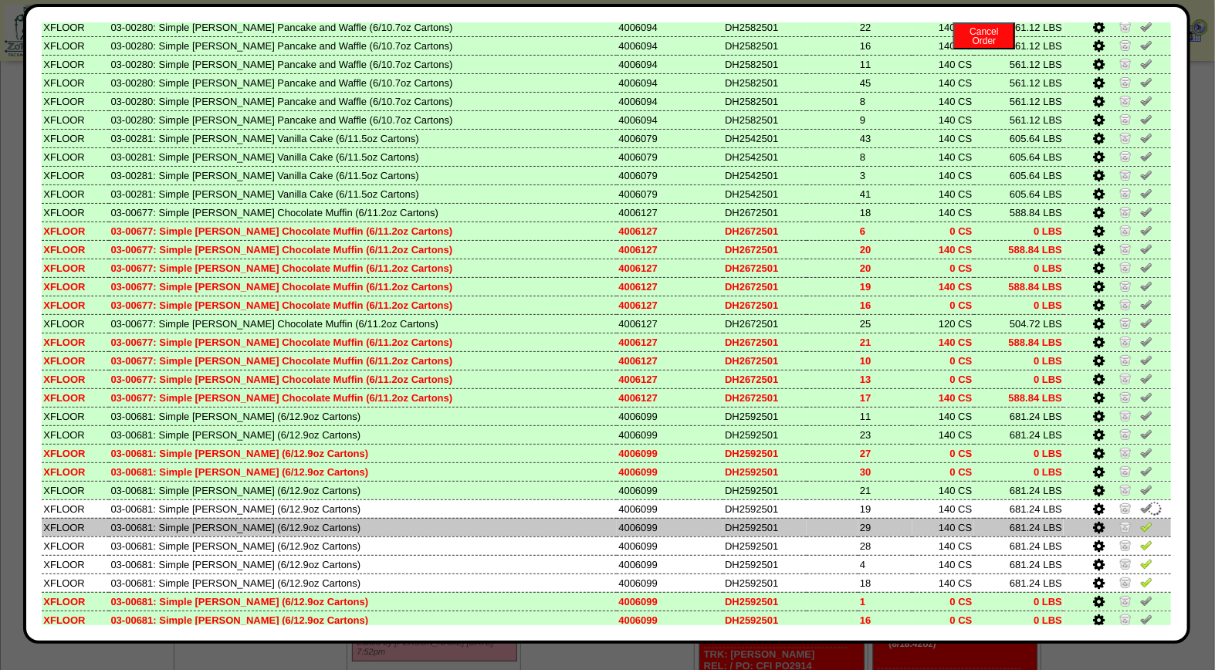
click at [1140, 520] on img at bounding box center [1146, 526] width 12 height 12
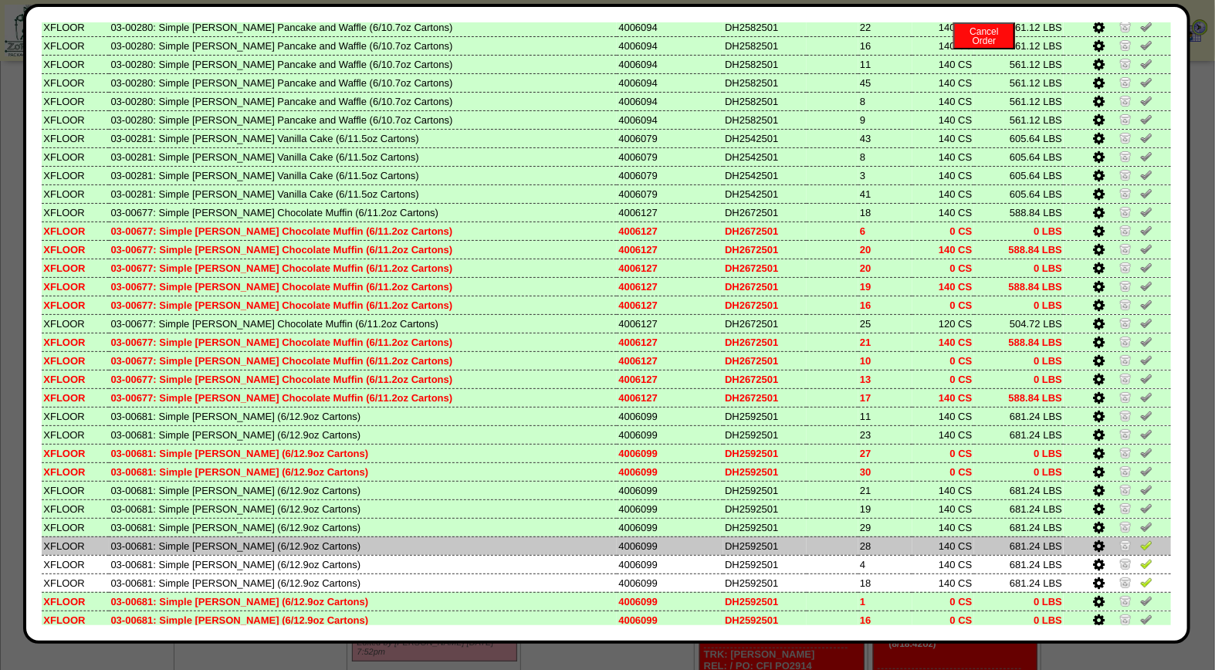
click at [1140, 539] on img at bounding box center [1146, 545] width 12 height 12
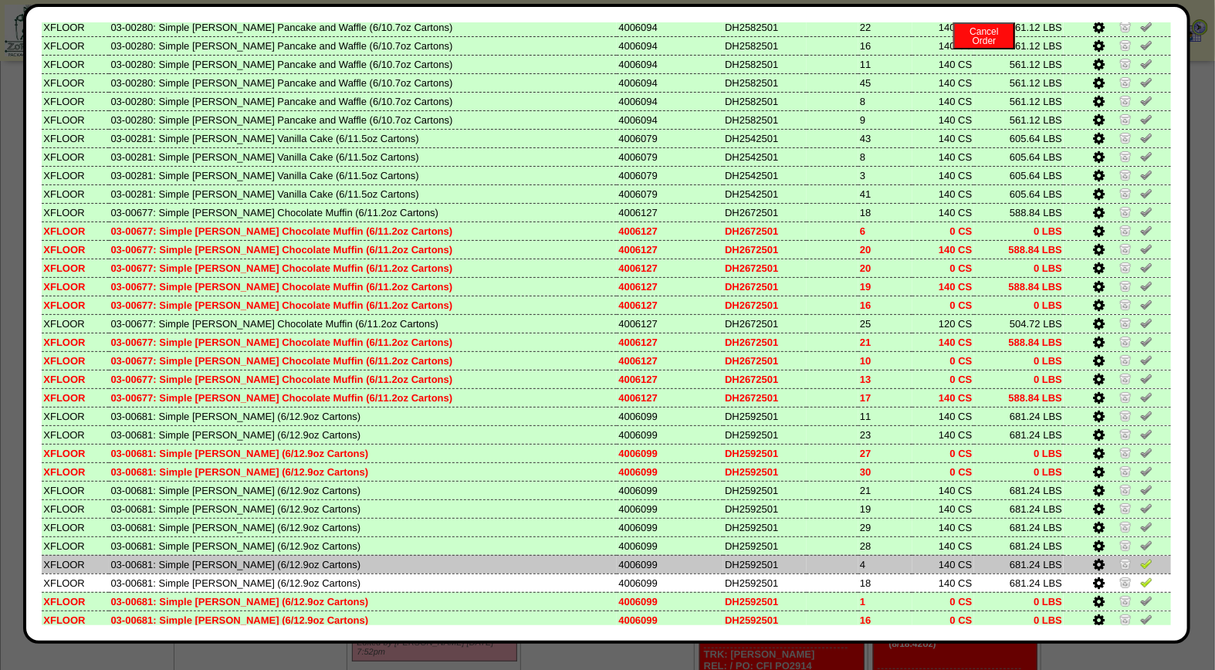
click at [1140, 557] on img at bounding box center [1146, 563] width 12 height 12
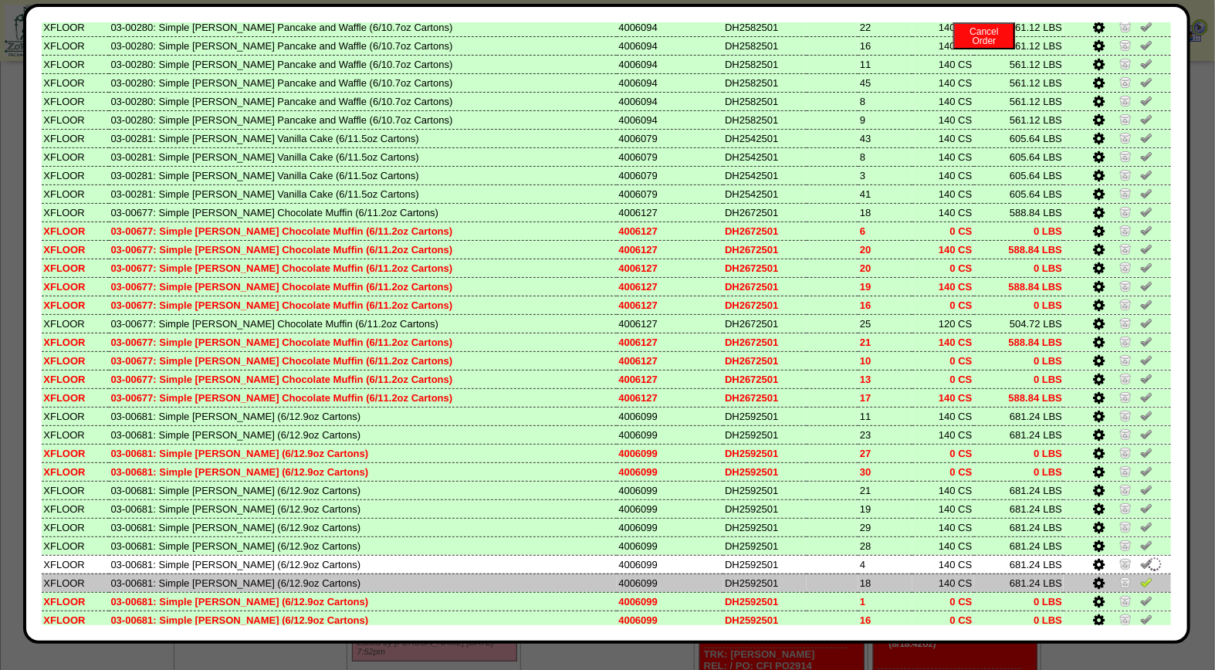
click at [1140, 576] on img at bounding box center [1146, 582] width 12 height 12
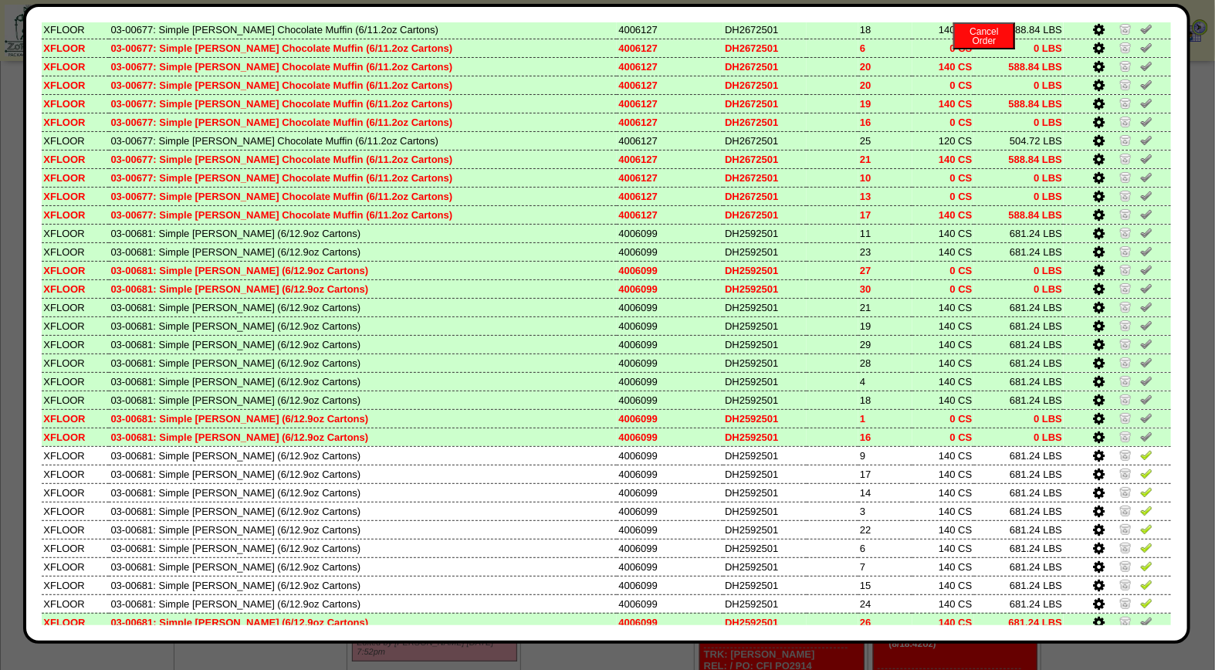
scroll to position [670, 0]
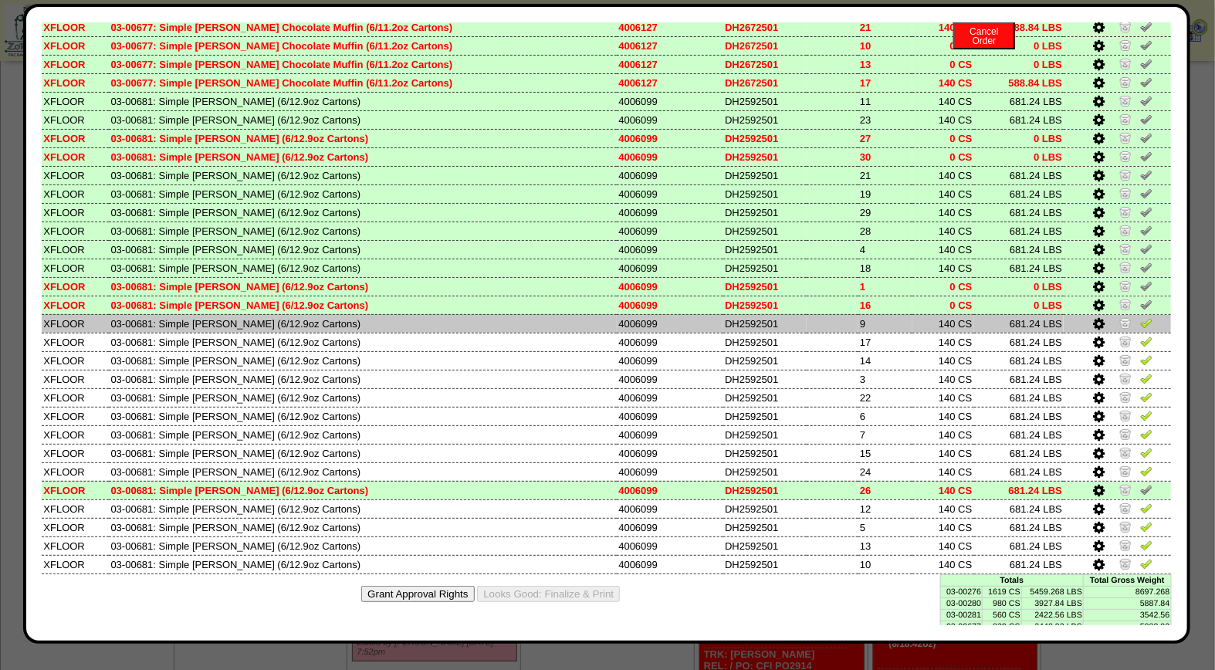
click at [1140, 317] on img at bounding box center [1146, 323] width 12 height 12
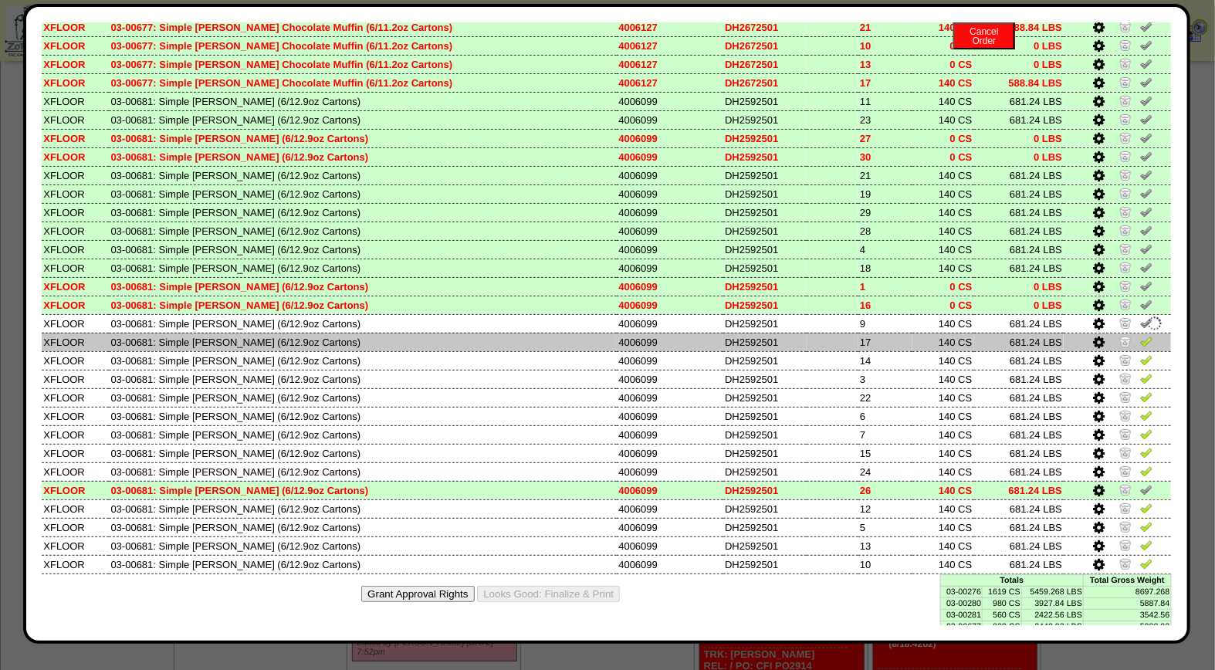
click at [1140, 335] on img at bounding box center [1146, 341] width 12 height 12
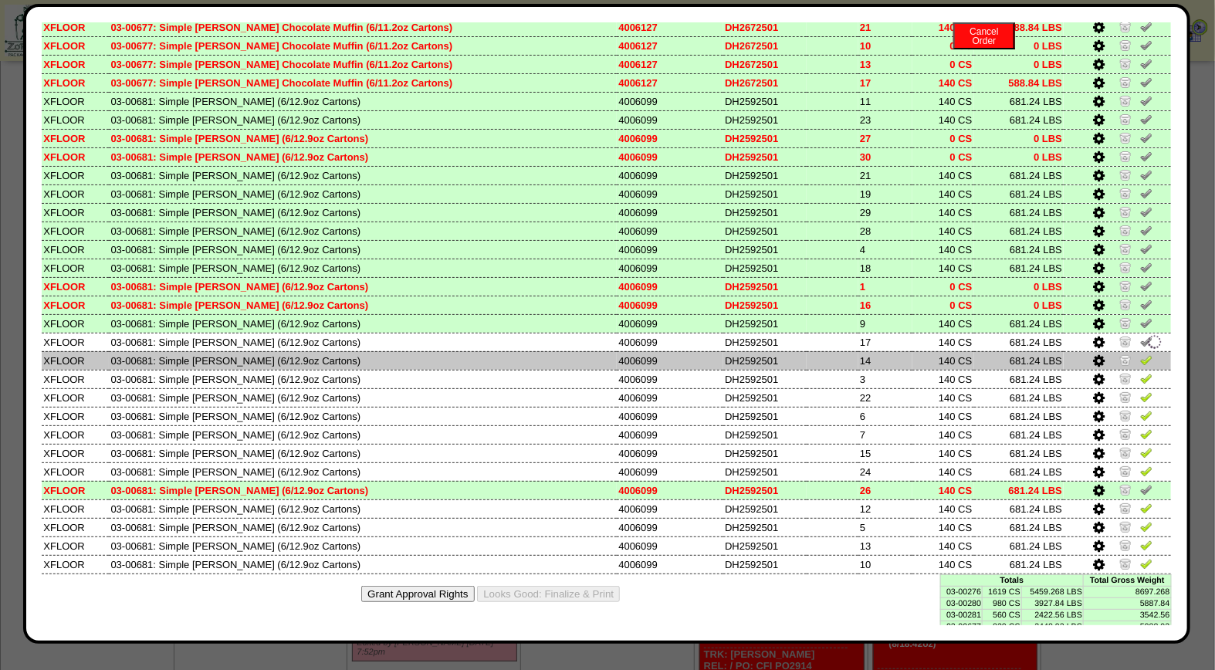
click at [1140, 354] on img at bounding box center [1146, 360] width 12 height 12
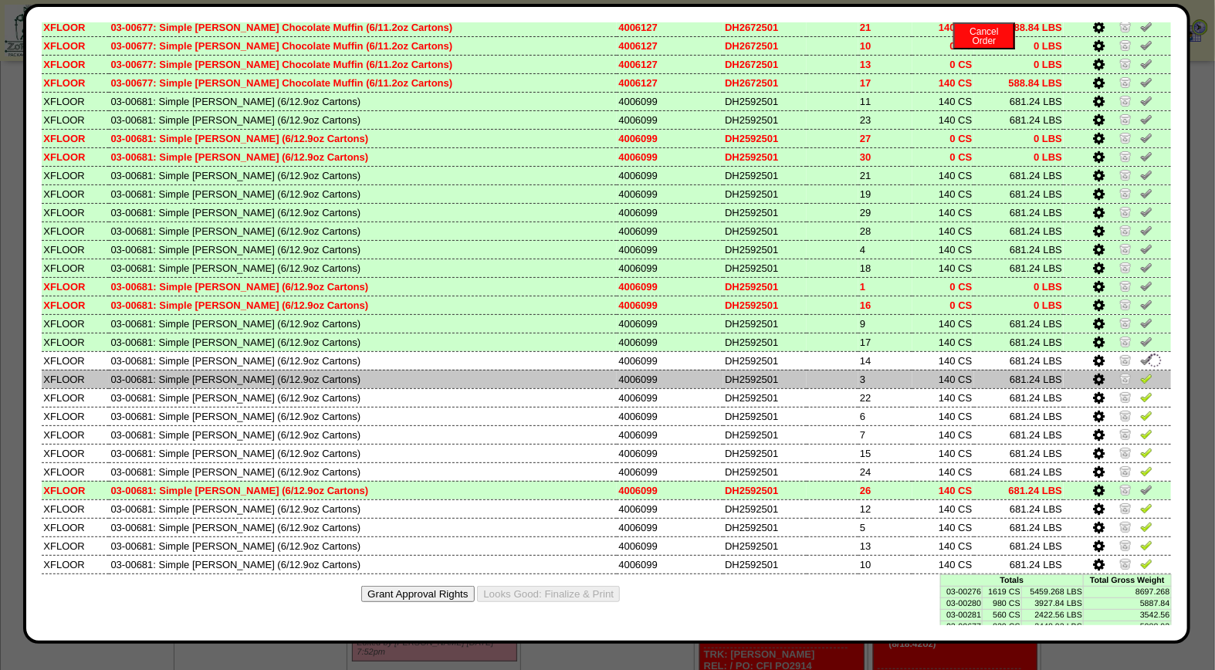
click at [1140, 372] on img at bounding box center [1146, 378] width 12 height 12
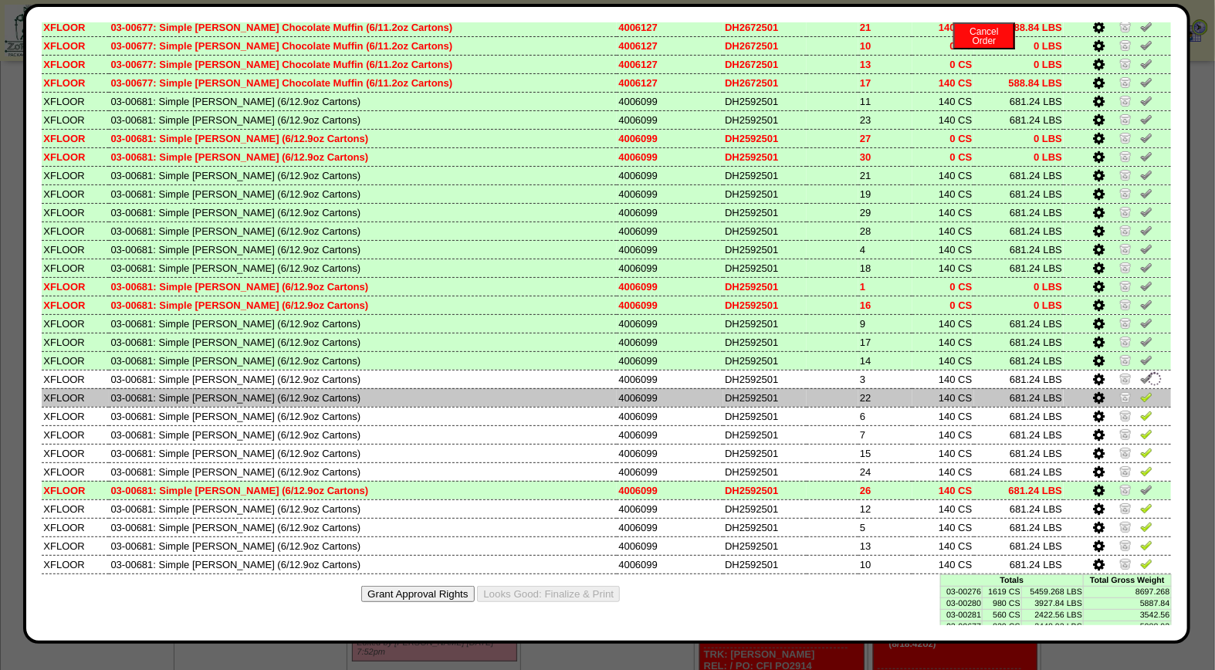
click at [1140, 391] on img at bounding box center [1146, 397] width 12 height 12
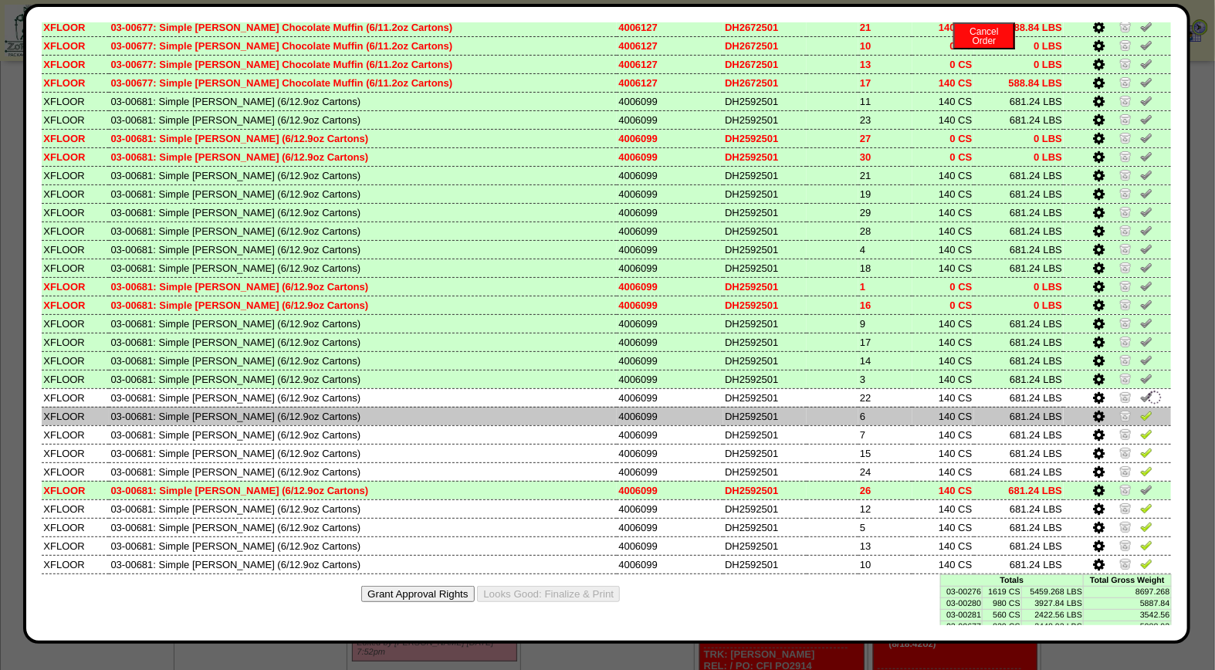
click at [1140, 409] on img at bounding box center [1146, 415] width 12 height 12
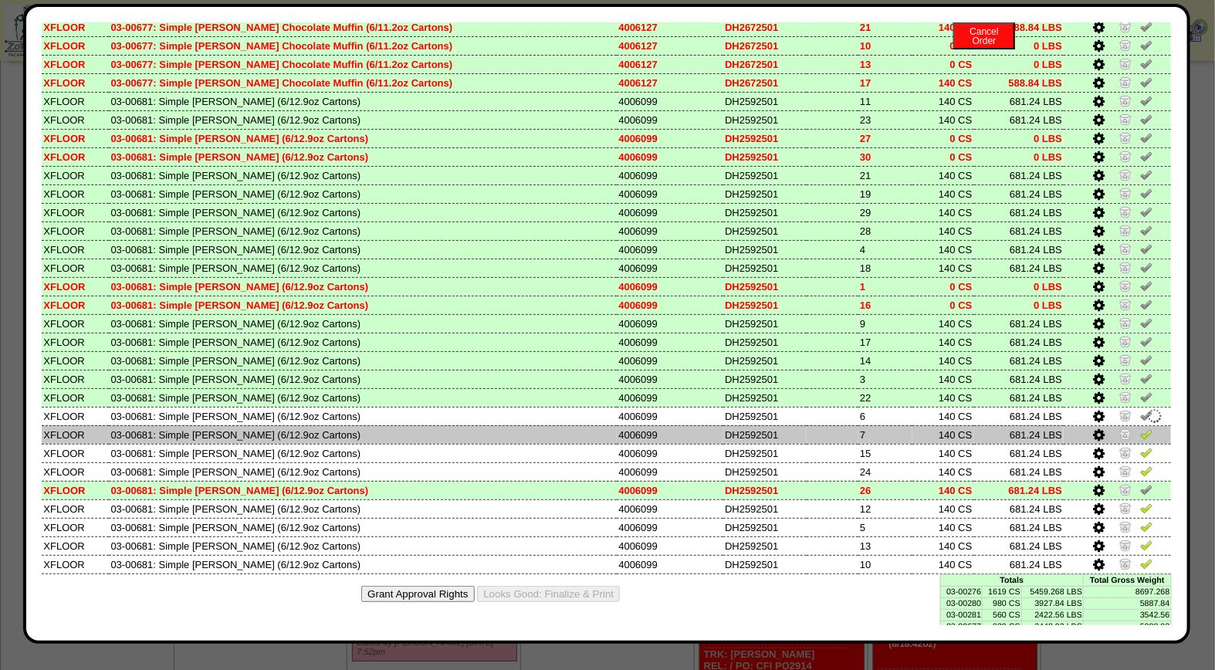
click at [1140, 428] on img at bounding box center [1146, 434] width 12 height 12
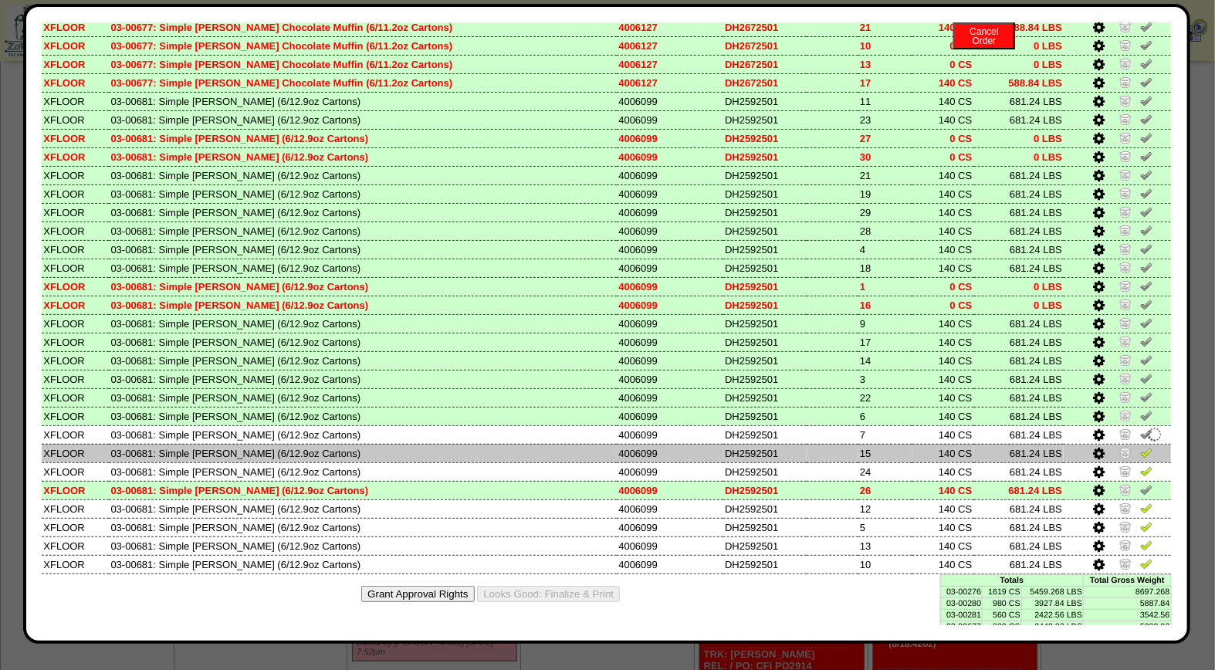
click at [1140, 446] on img at bounding box center [1146, 452] width 12 height 12
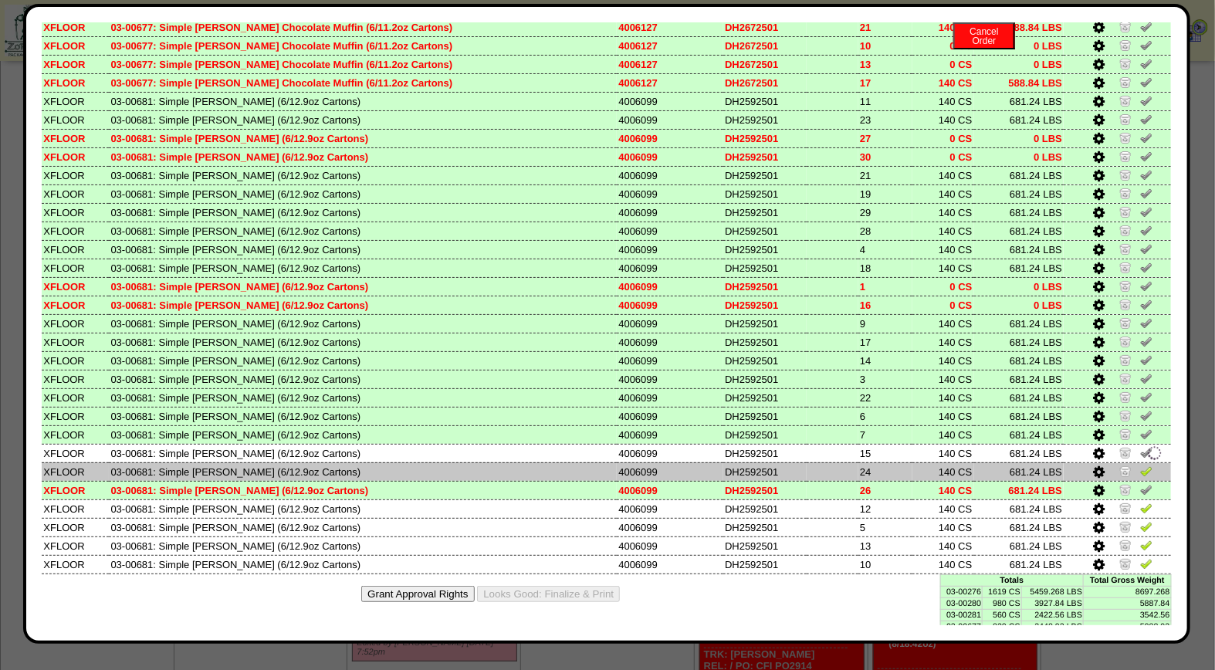
click at [1140, 465] on img at bounding box center [1146, 471] width 12 height 12
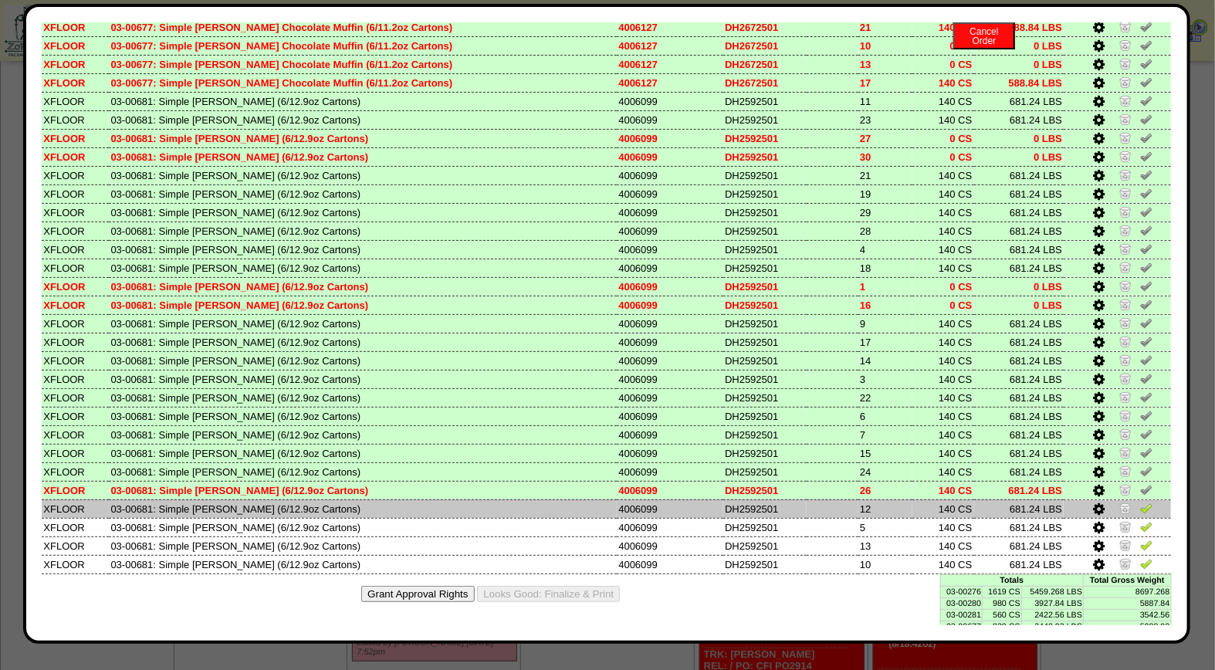
click at [1140, 502] on img at bounding box center [1146, 508] width 12 height 12
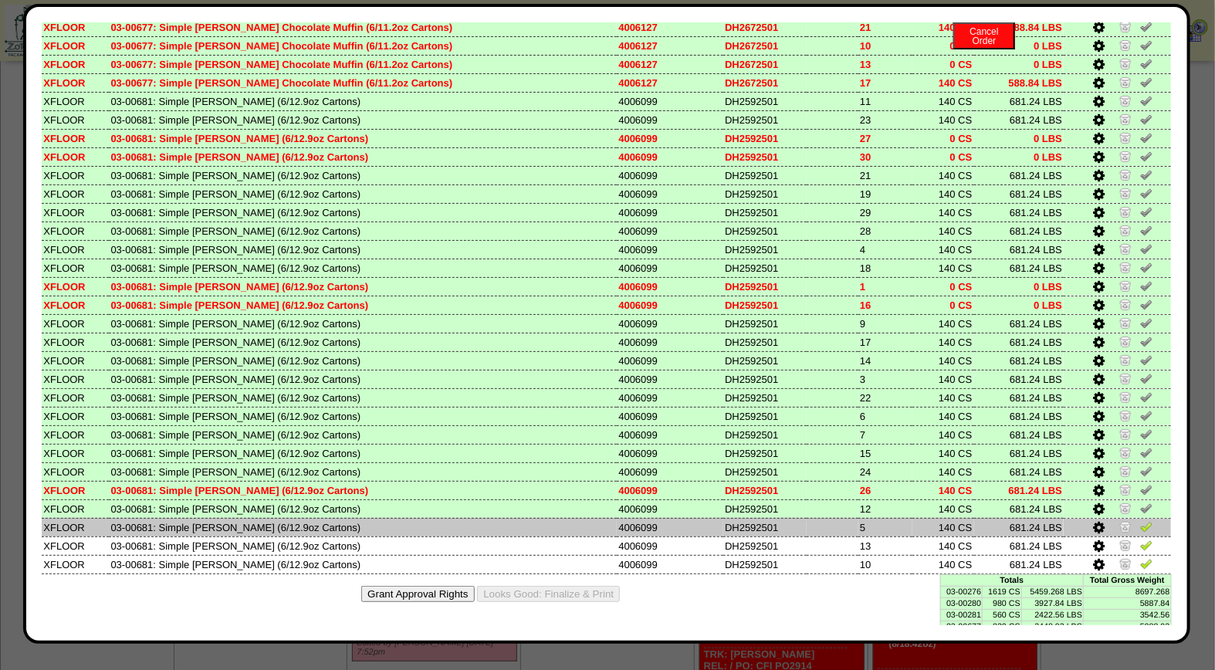
click at [1140, 520] on img at bounding box center [1146, 526] width 12 height 12
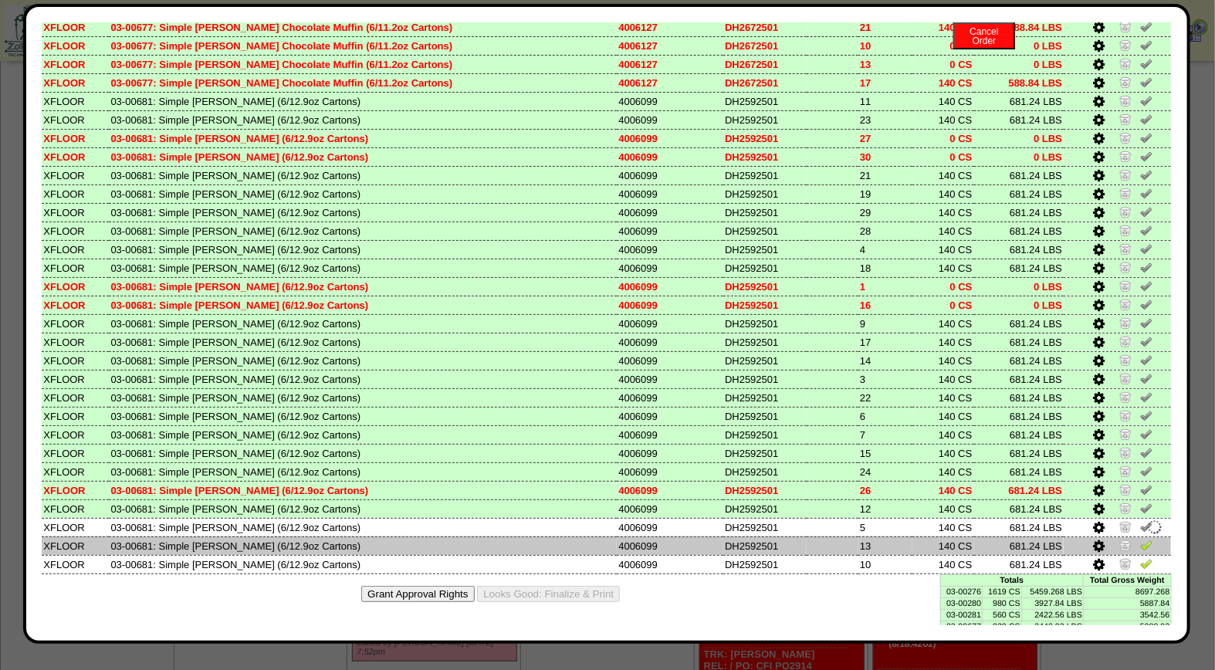
click at [1140, 539] on img at bounding box center [1146, 545] width 12 height 12
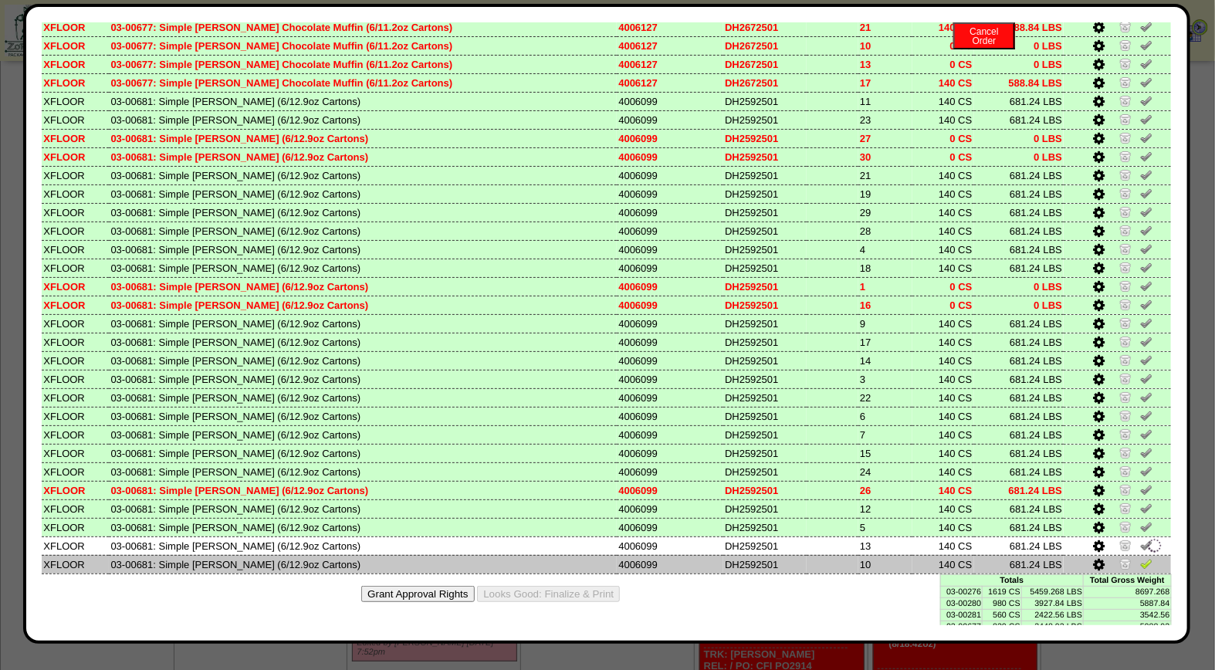
click at [1140, 557] on img at bounding box center [1146, 563] width 12 height 12
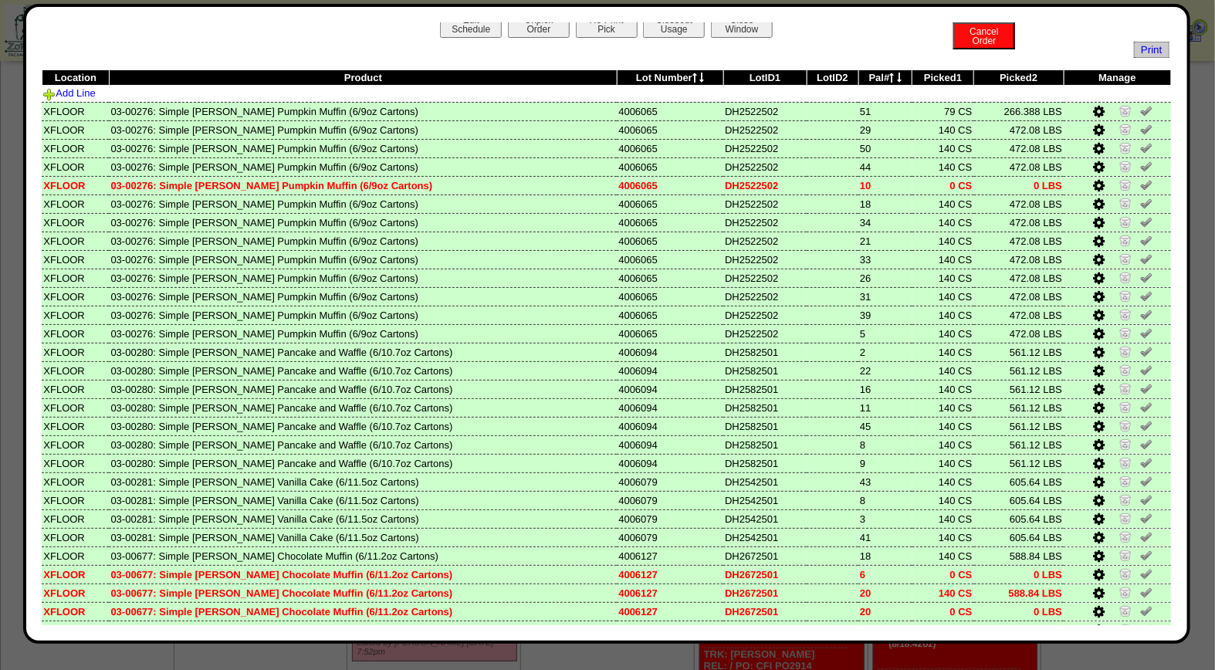
scroll to position [0, 0]
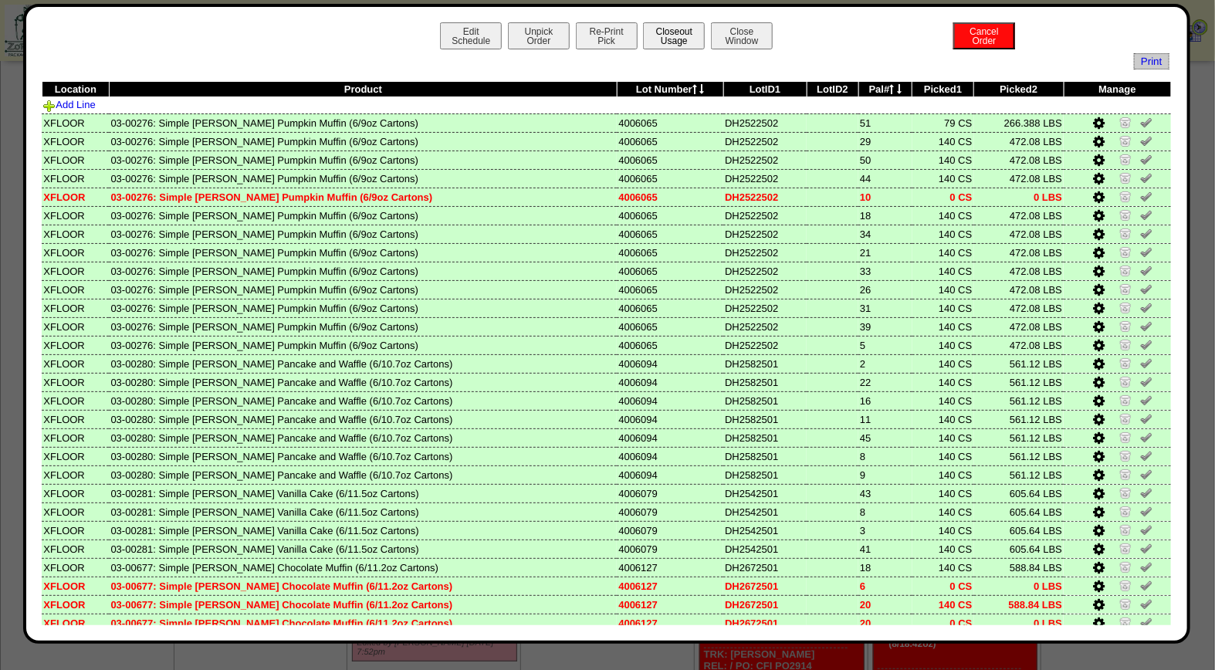
click at [692, 26] on button "Closeout Usage" at bounding box center [674, 35] width 62 height 27
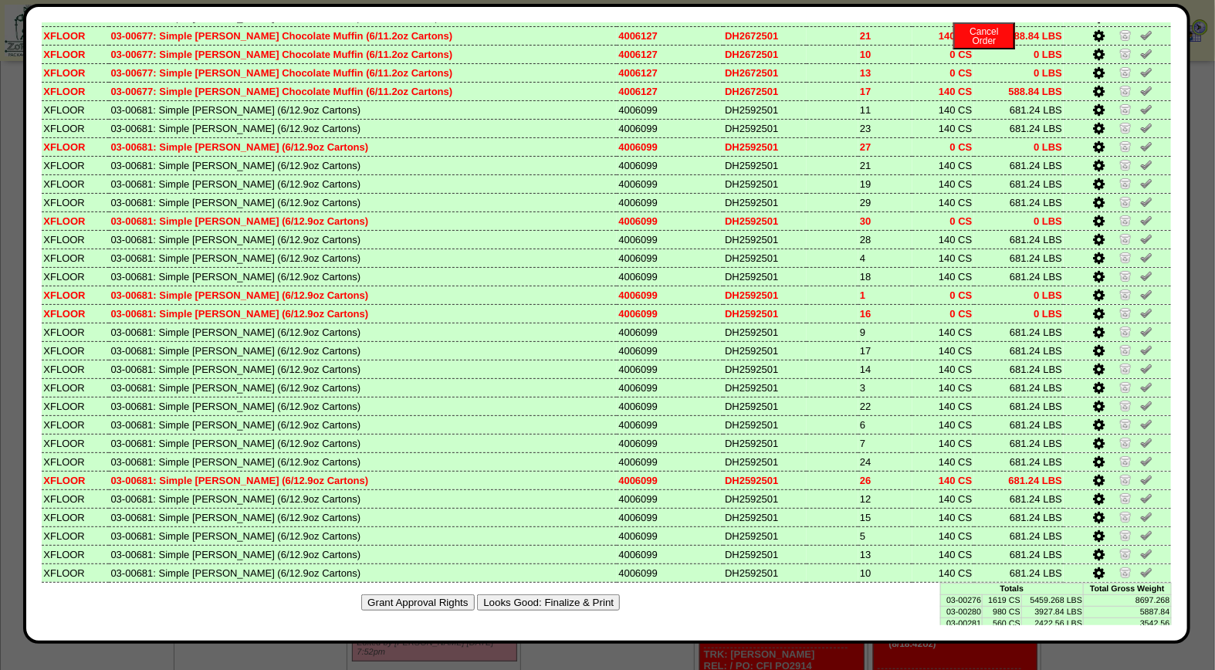
scroll to position [670, 0]
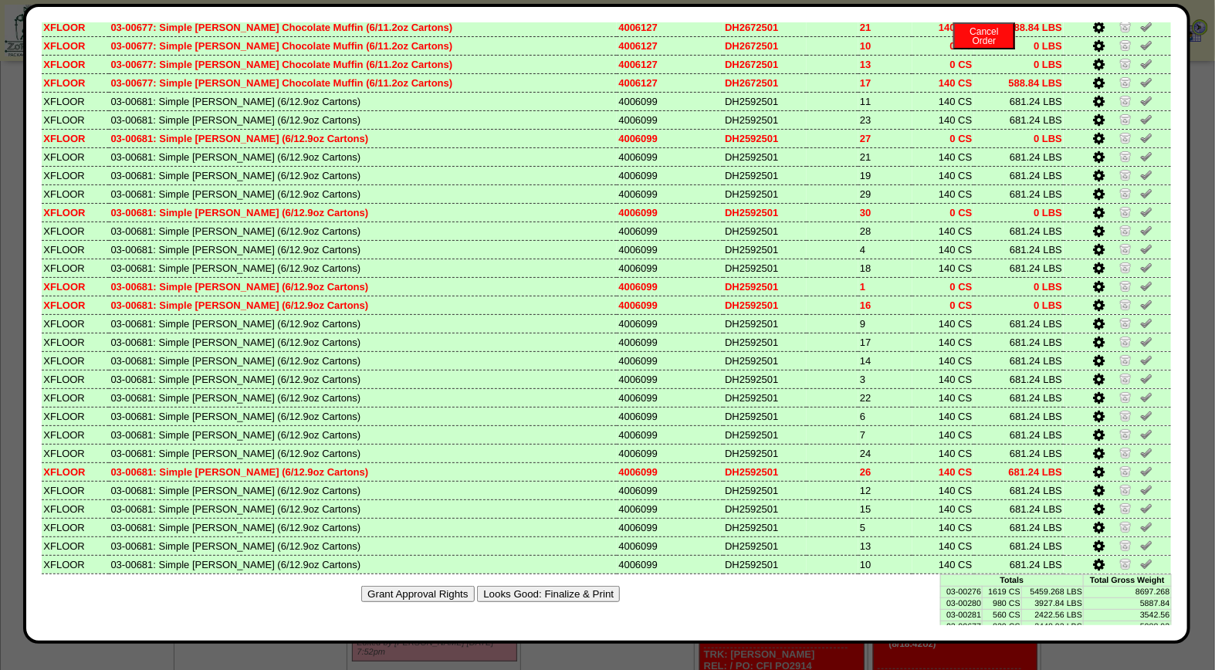
click at [523, 586] on button "Looks Good: Finalize & Print" at bounding box center [548, 594] width 143 height 16
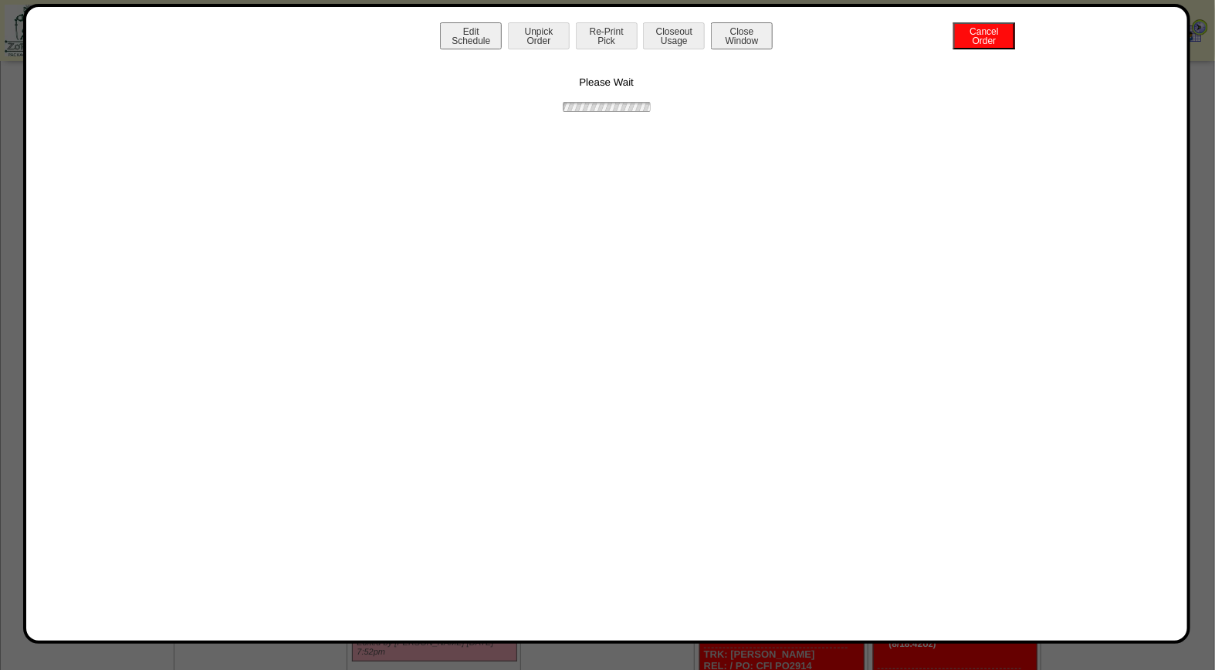
scroll to position [0, 0]
click at [611, 24] on button "Print BOL" at bounding box center [607, 35] width 62 height 27
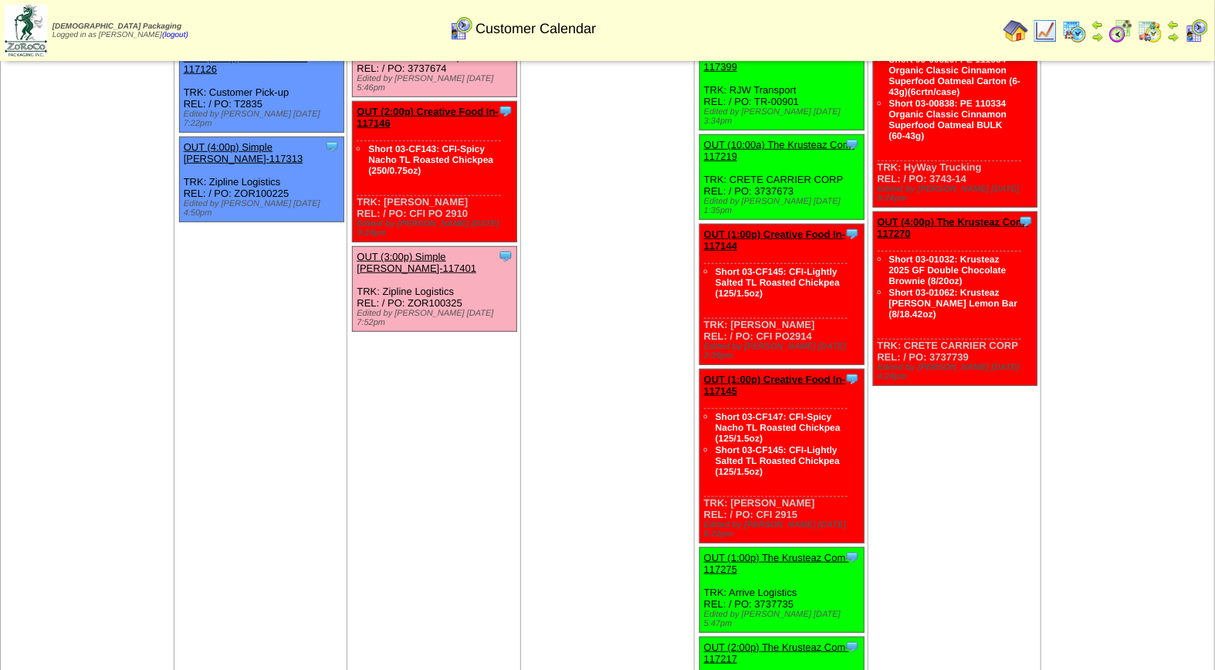
scroll to position [412, 0]
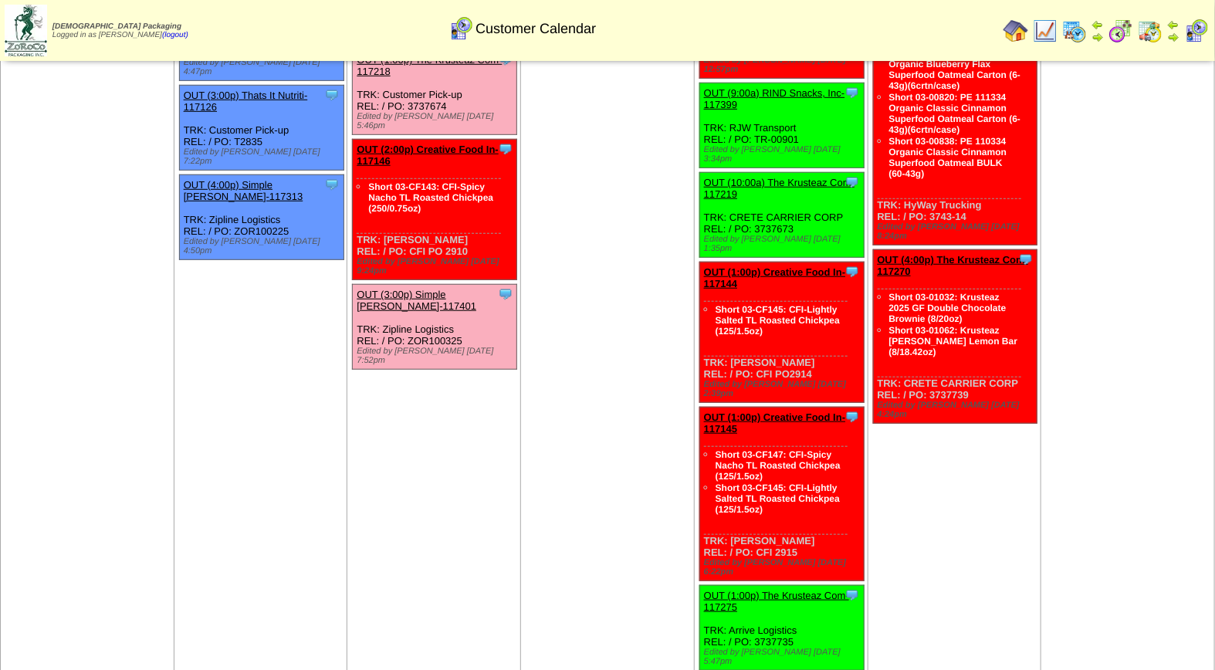
click at [433, 289] on link "OUT (3:00p) Simple [PERSON_NAME]-117401" at bounding box center [417, 300] width 120 height 23
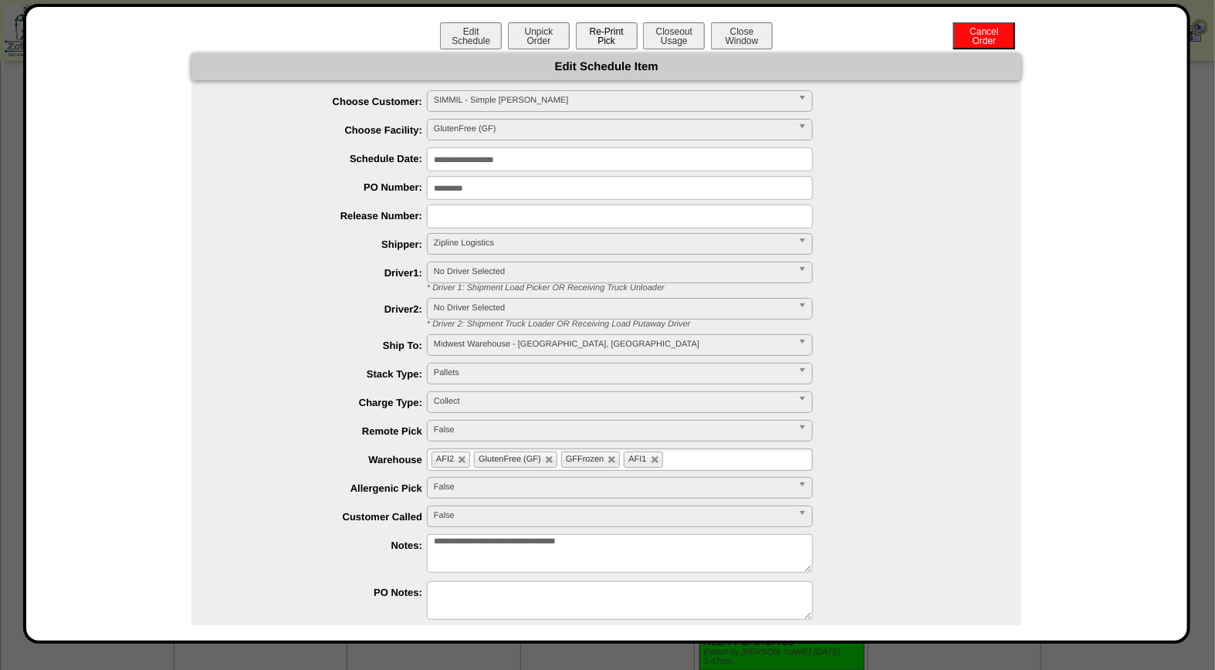
click at [607, 36] on button "Re-Print Pick" at bounding box center [607, 35] width 62 height 27
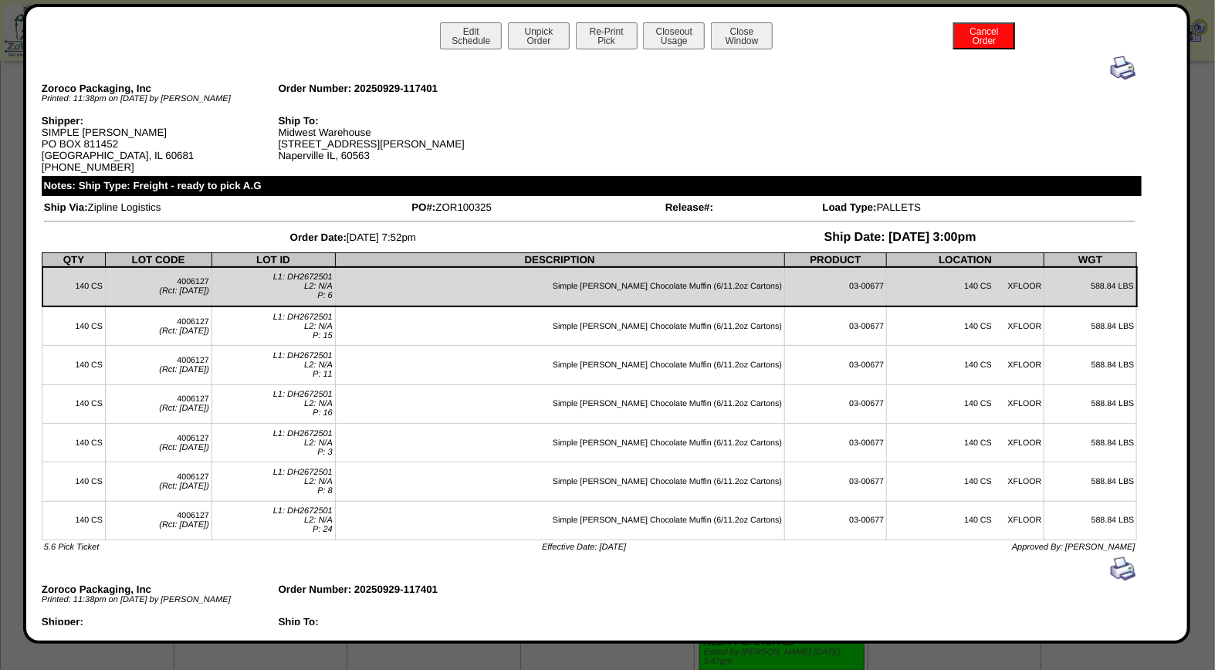
click at [1112, 65] on img at bounding box center [1123, 68] width 25 height 25
